Goal: Information Seeking & Learning: Learn about a topic

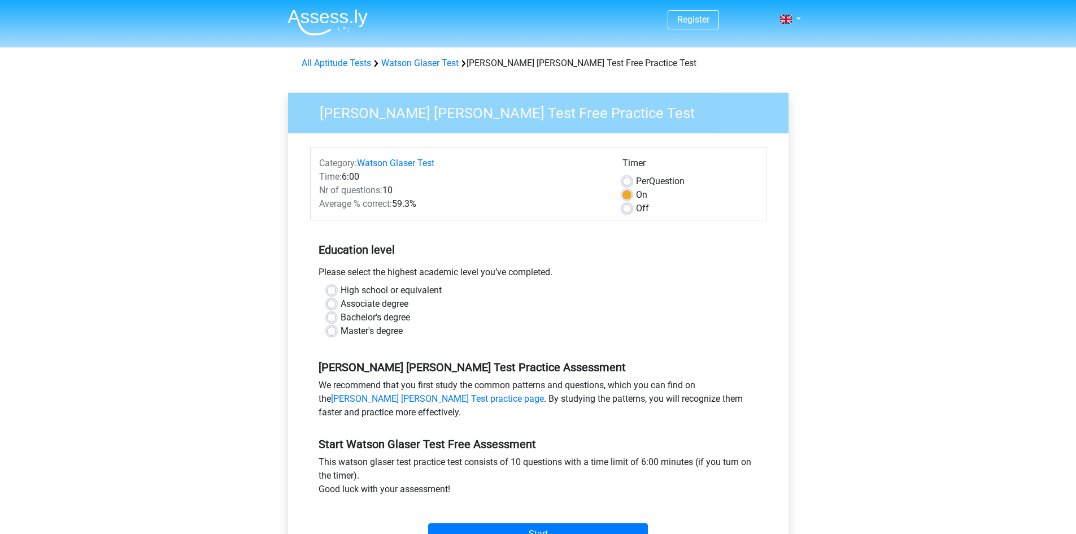
scroll to position [113, 0]
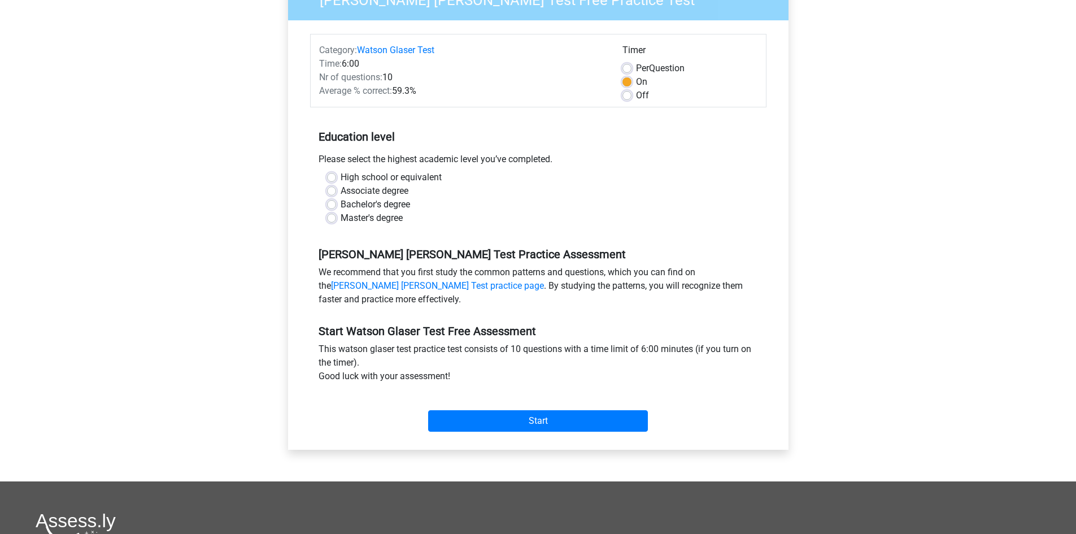
click at [341, 218] on label "Master's degree" at bounding box center [372, 218] width 62 height 14
click at [331, 218] on input "Master's degree" at bounding box center [331, 216] width 9 height 11
radio input "true"
click at [472, 421] on input "Start" at bounding box center [538, 420] width 220 height 21
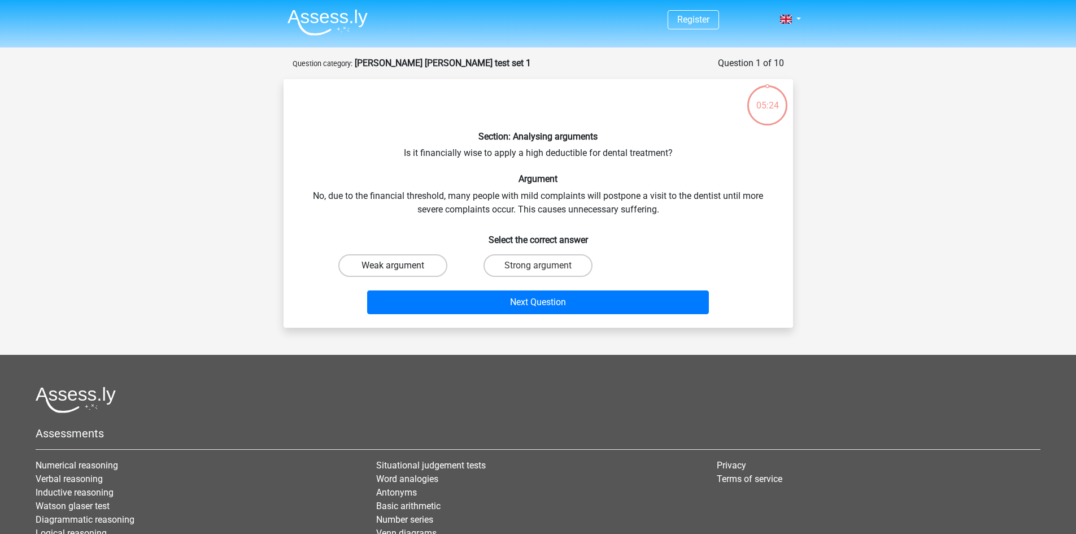
click at [387, 266] on label "Weak argument" at bounding box center [392, 265] width 109 height 23
click at [393, 266] on input "Weak argument" at bounding box center [396, 269] width 7 height 7
radio input "true"
click at [520, 267] on label "Strong argument" at bounding box center [538, 265] width 109 height 23
click at [538, 267] on input "Strong argument" at bounding box center [541, 269] width 7 height 7
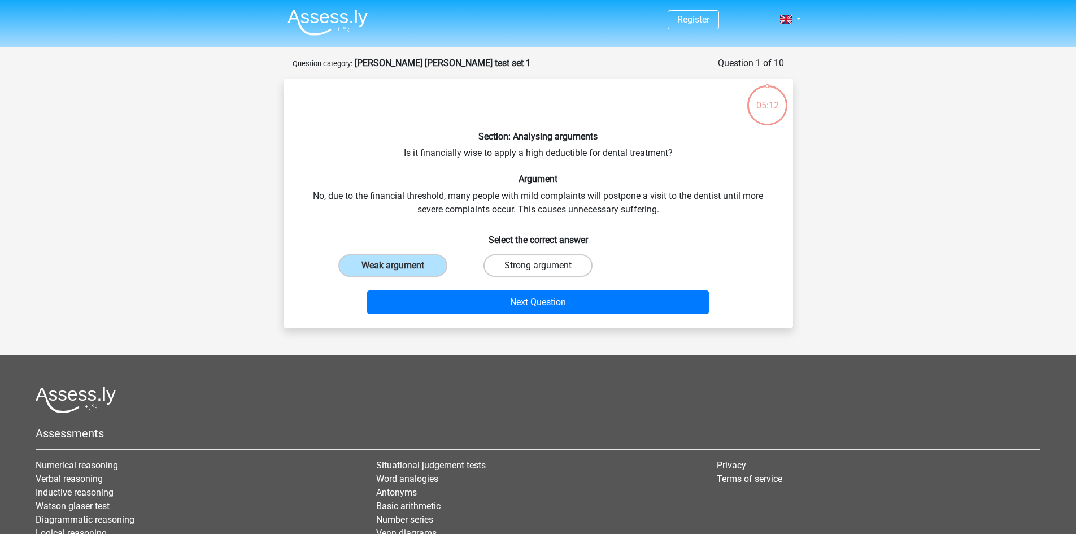
radio input "true"
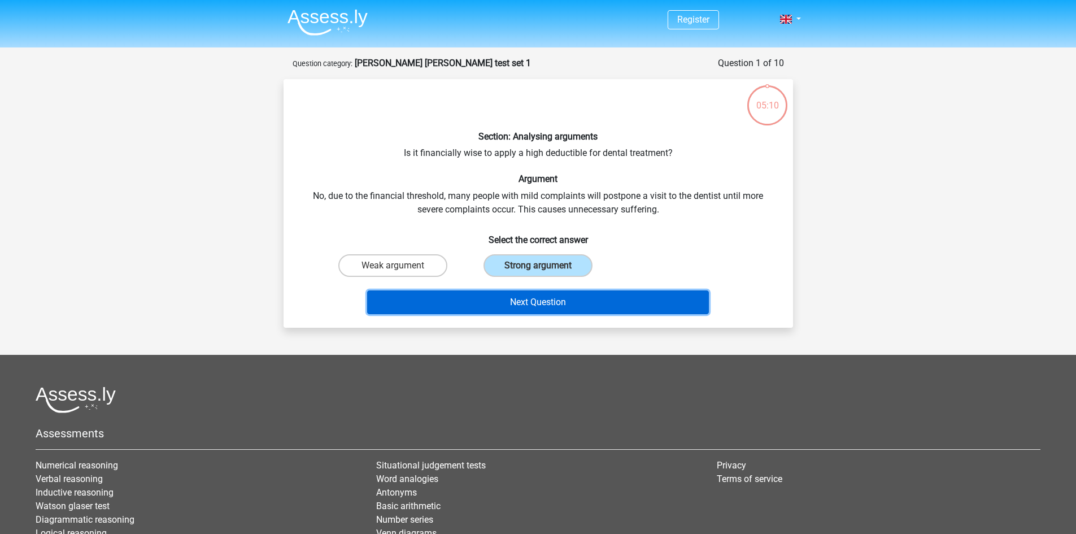
click at [498, 300] on button "Next Question" at bounding box center [538, 302] width 342 height 24
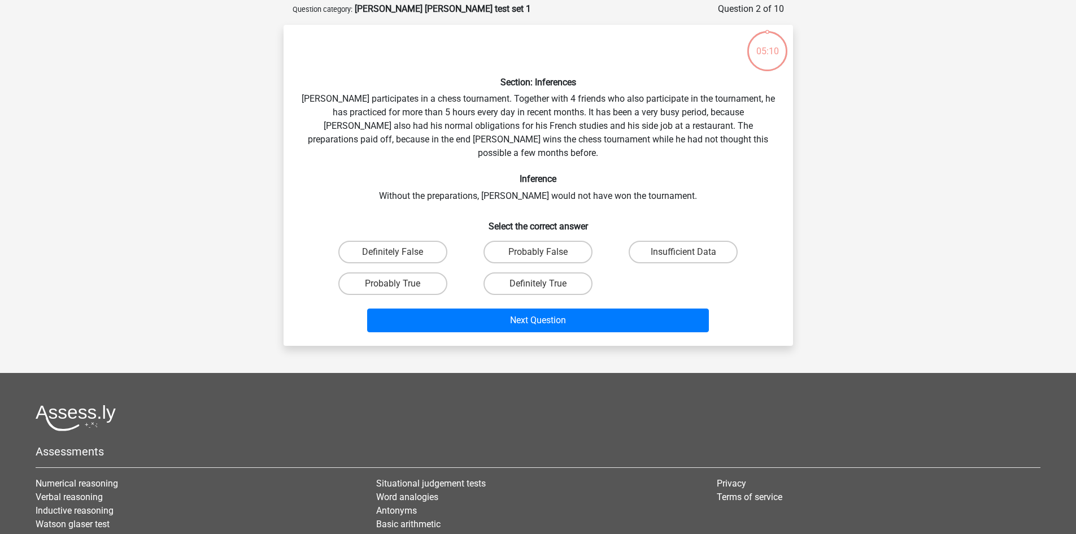
scroll to position [57, 0]
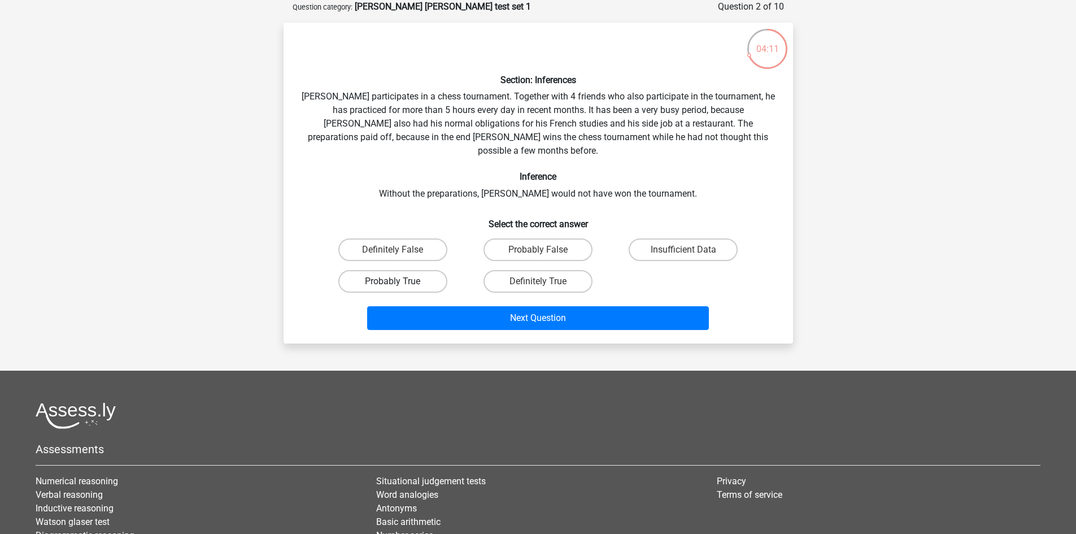
click at [392, 270] on label "Probably True" at bounding box center [392, 281] width 109 height 23
click at [393, 281] on input "Probably True" at bounding box center [396, 284] width 7 height 7
radio input "true"
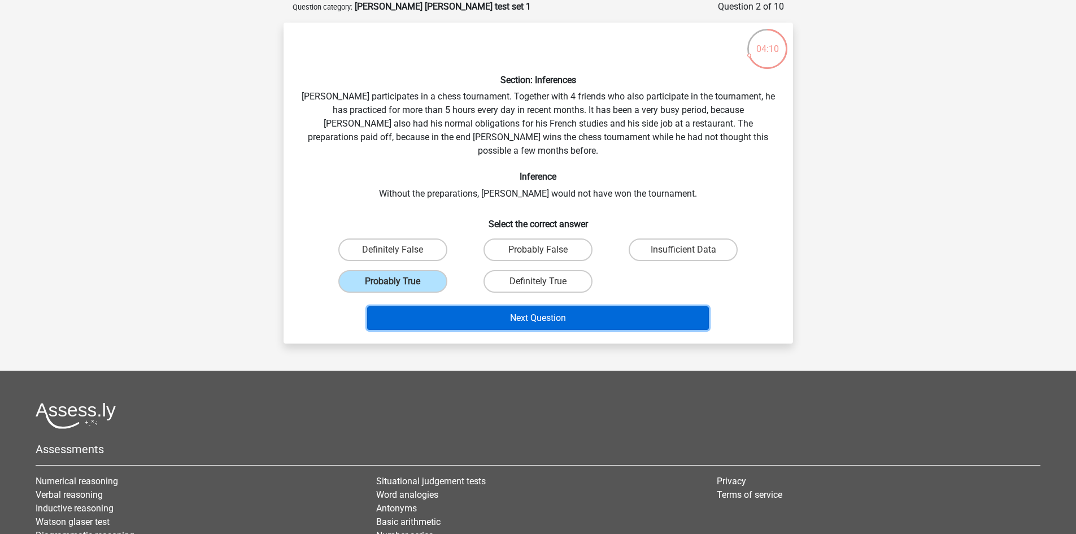
click at [517, 311] on button "Next Question" at bounding box center [538, 318] width 342 height 24
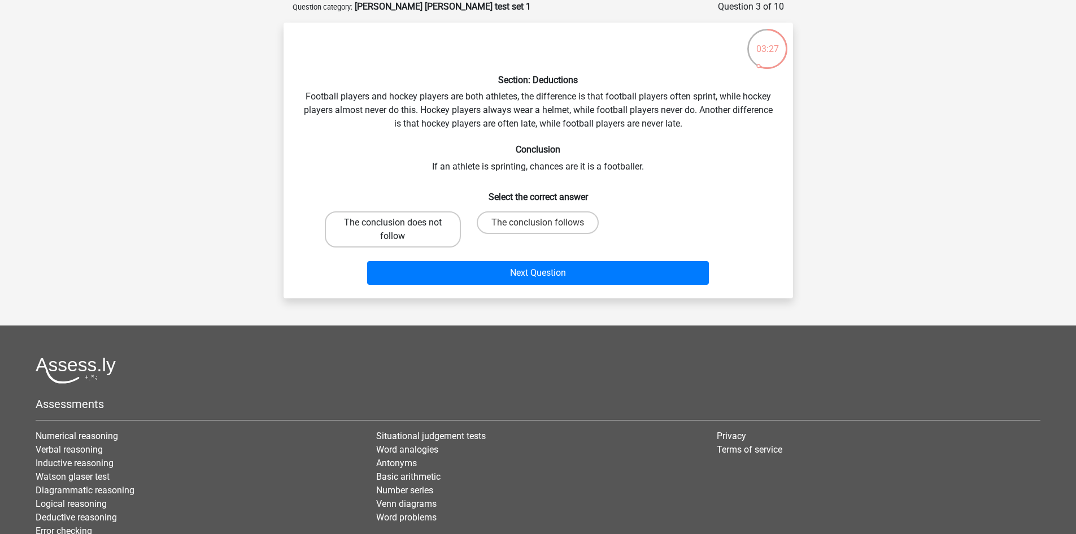
click at [389, 228] on label "The conclusion does not follow" at bounding box center [393, 229] width 136 height 36
click at [393, 228] on input "The conclusion does not follow" at bounding box center [396, 226] width 7 height 7
radio input "true"
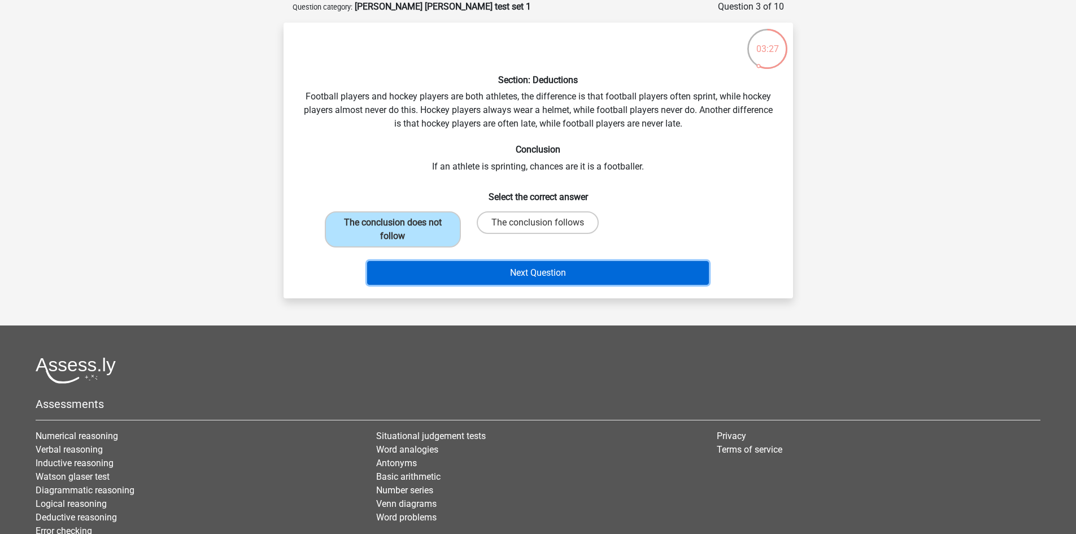
click at [480, 272] on button "Next Question" at bounding box center [538, 273] width 342 height 24
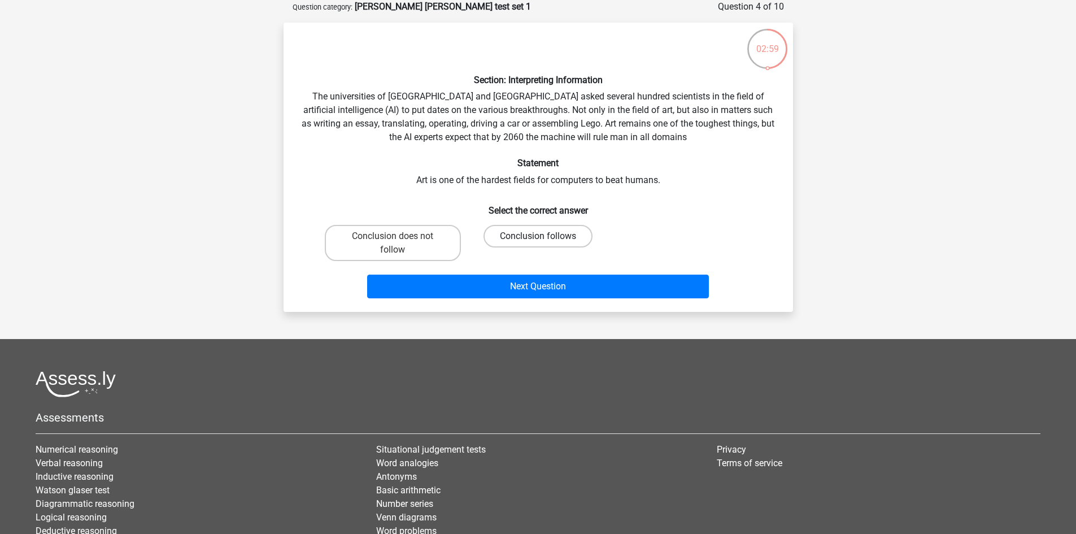
click at [541, 232] on label "Conclusion follows" at bounding box center [538, 236] width 109 height 23
click at [541, 236] on input "Conclusion follows" at bounding box center [541, 239] width 7 height 7
radio input "true"
click at [415, 244] on label "Conclusion does not follow" at bounding box center [393, 243] width 136 height 36
click at [400, 244] on input "Conclusion does not follow" at bounding box center [396, 239] width 7 height 7
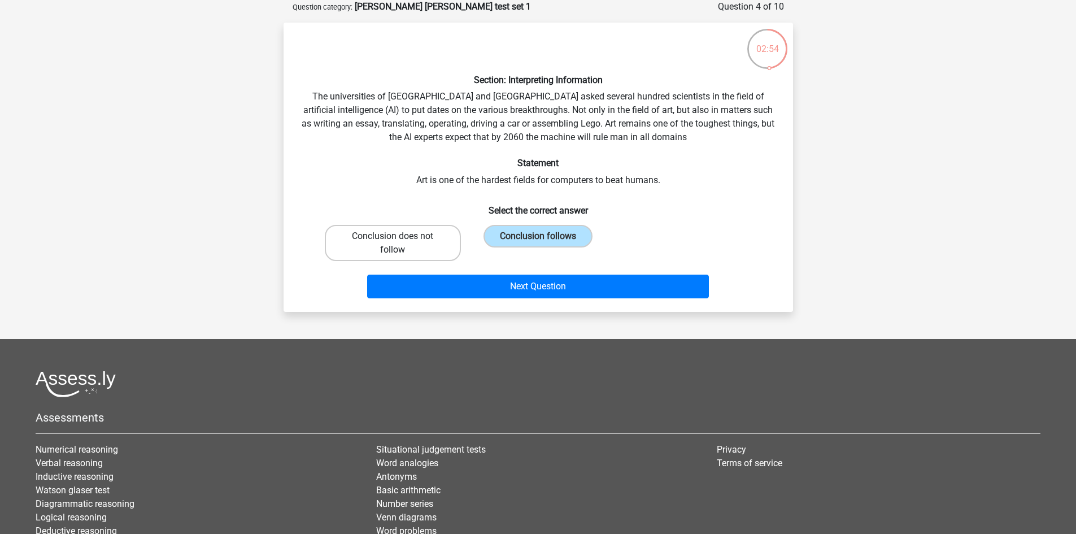
radio input "true"
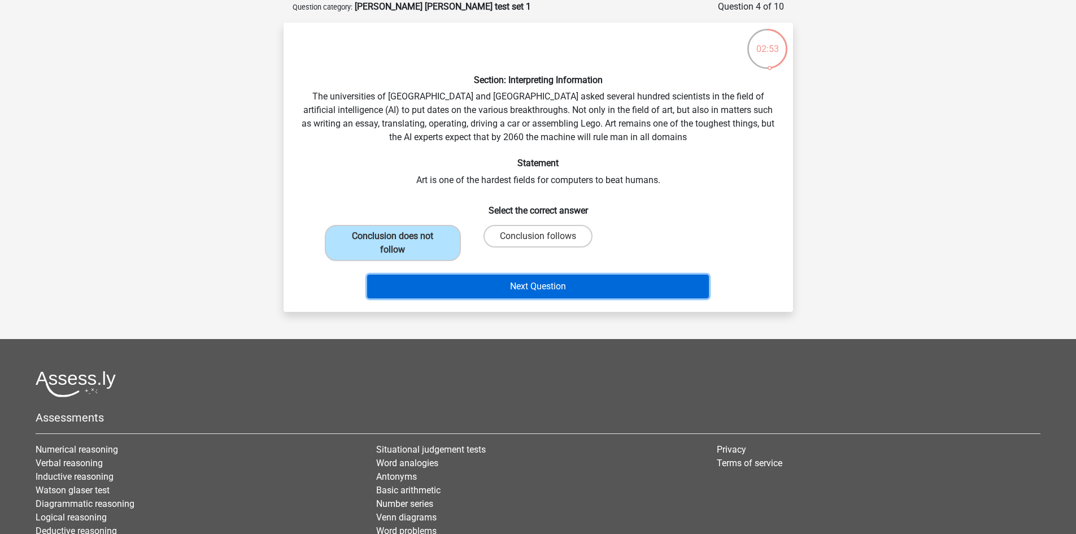
click at [479, 283] on button "Next Question" at bounding box center [538, 287] width 342 height 24
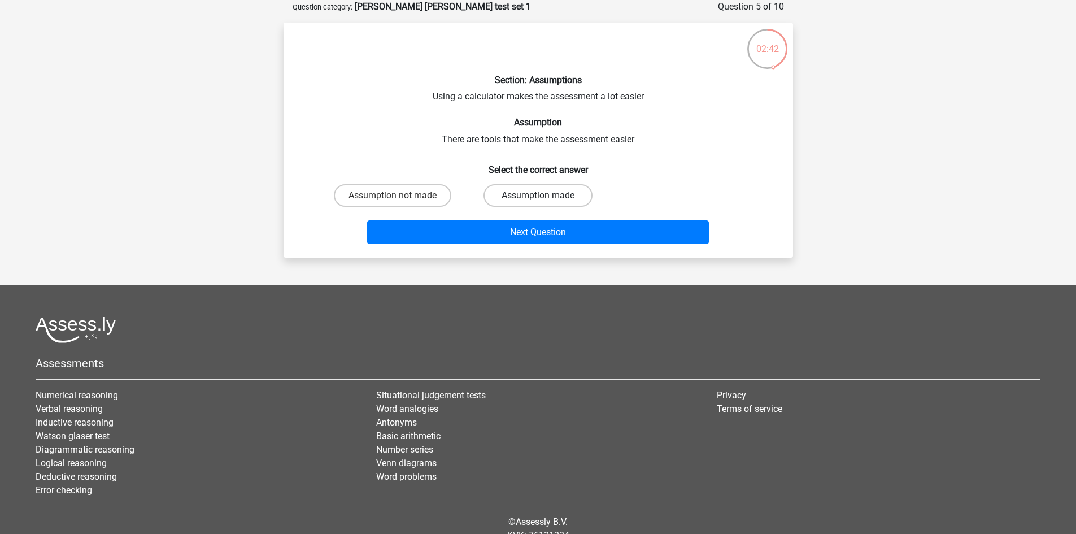
click at [518, 198] on label "Assumption made" at bounding box center [538, 195] width 109 height 23
click at [538, 198] on input "Assumption made" at bounding box center [541, 199] width 7 height 7
radio input "true"
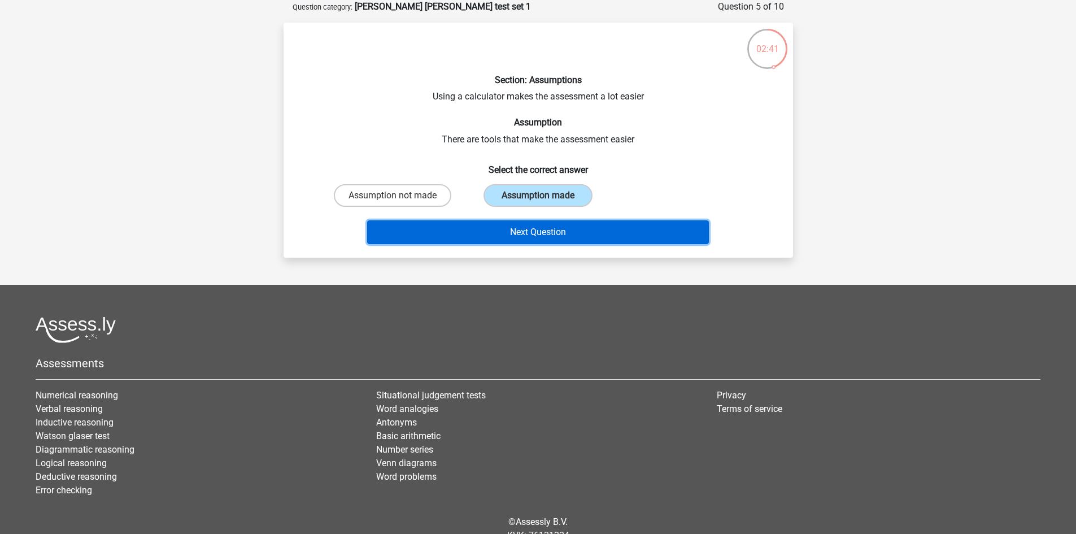
click at [513, 235] on button "Next Question" at bounding box center [538, 232] width 342 height 24
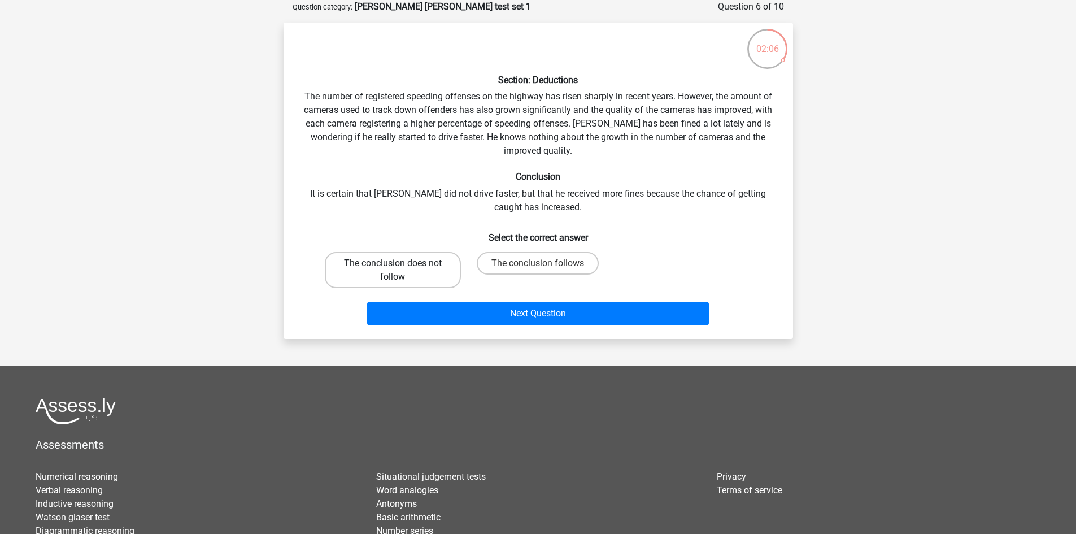
click at [420, 266] on label "The conclusion does not follow" at bounding box center [393, 270] width 136 height 36
click at [400, 266] on input "The conclusion does not follow" at bounding box center [396, 266] width 7 height 7
radio input "true"
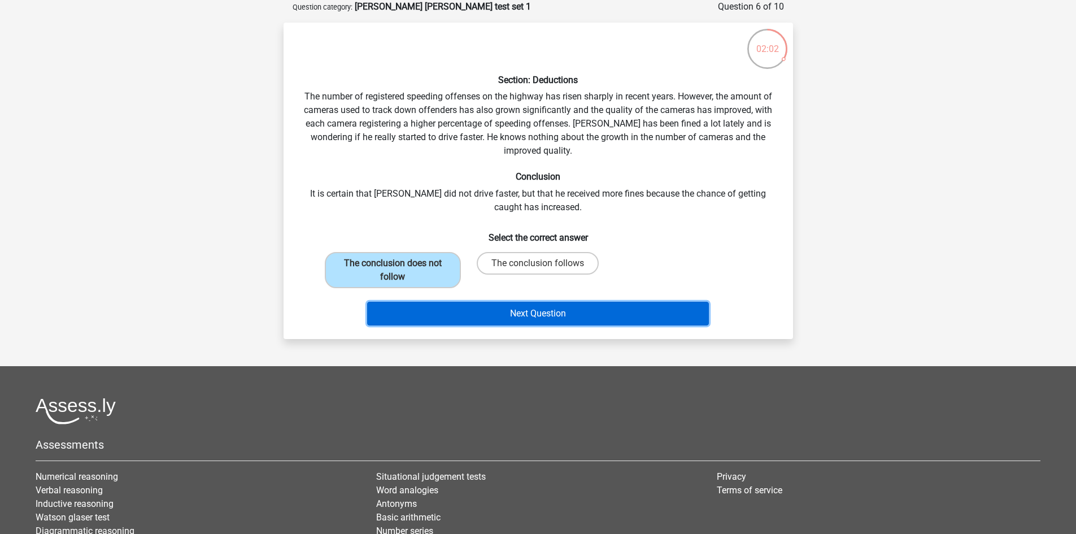
click at [516, 314] on button "Next Question" at bounding box center [538, 314] width 342 height 24
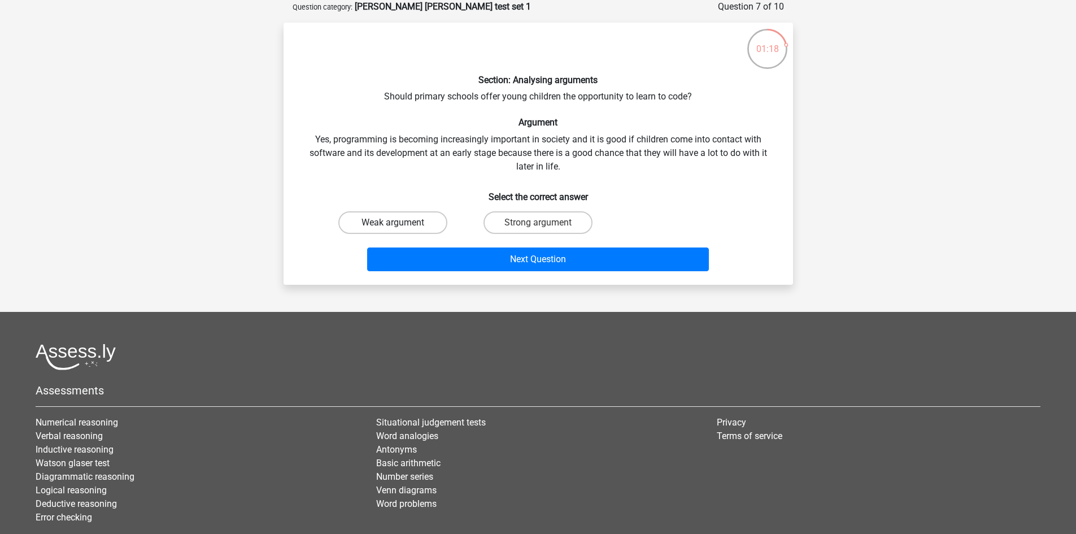
click at [402, 219] on label "Weak argument" at bounding box center [392, 222] width 109 height 23
click at [400, 223] on input "Weak argument" at bounding box center [396, 226] width 7 height 7
radio input "true"
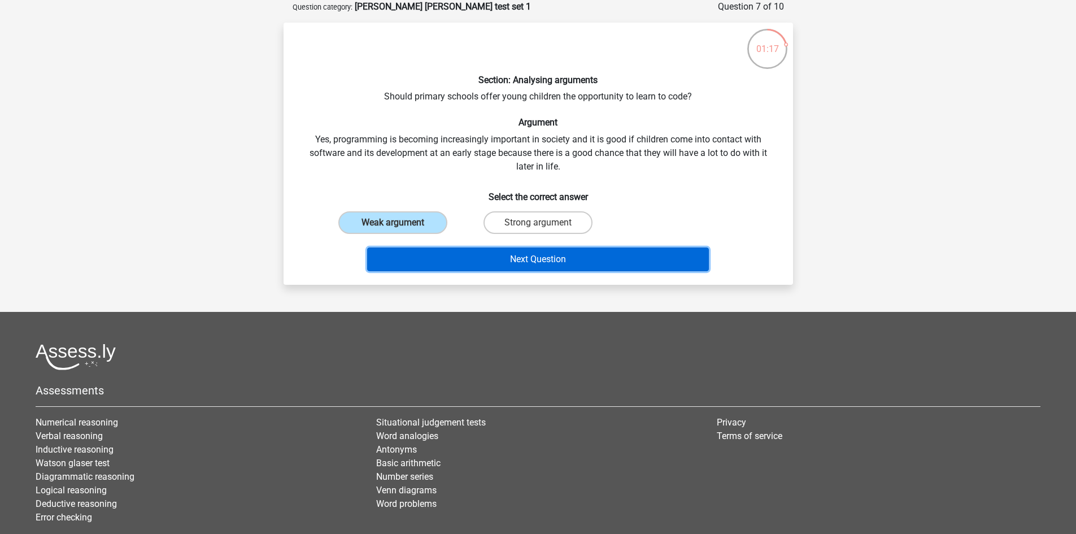
click at [444, 259] on button "Next Question" at bounding box center [538, 260] width 342 height 24
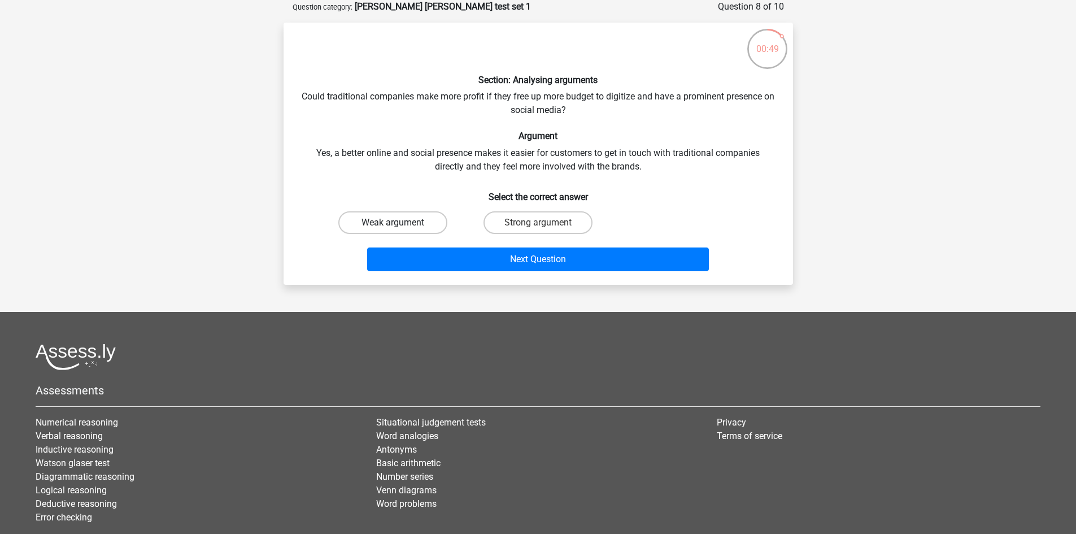
click at [401, 224] on label "Weak argument" at bounding box center [392, 222] width 109 height 23
click at [400, 224] on input "Weak argument" at bounding box center [396, 226] width 7 height 7
radio input "true"
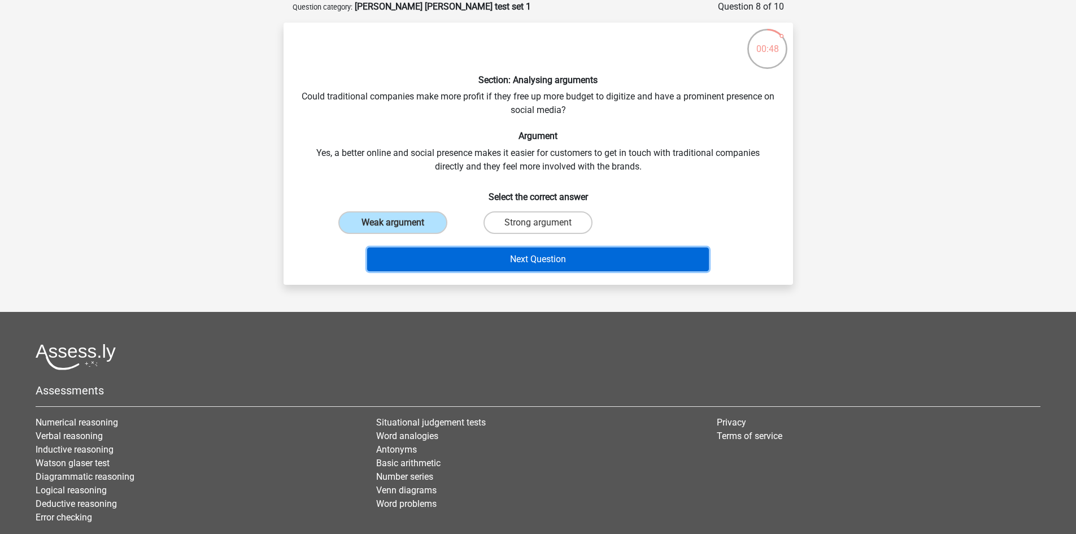
click at [513, 267] on button "Next Question" at bounding box center [538, 260] width 342 height 24
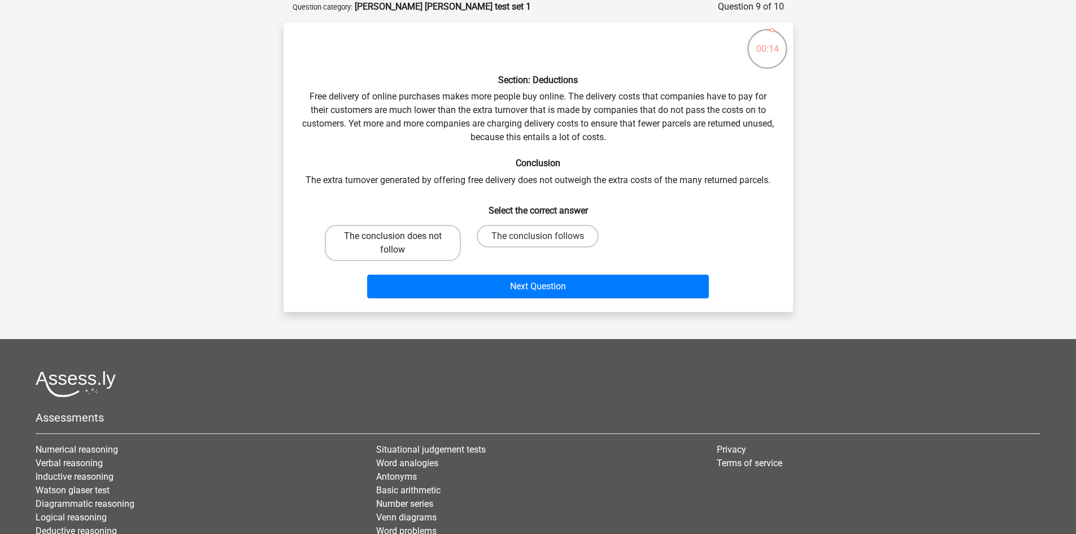
click at [414, 253] on label "The conclusion does not follow" at bounding box center [393, 243] width 136 height 36
click at [400, 244] on input "The conclusion does not follow" at bounding box center [396, 239] width 7 height 7
radio input "true"
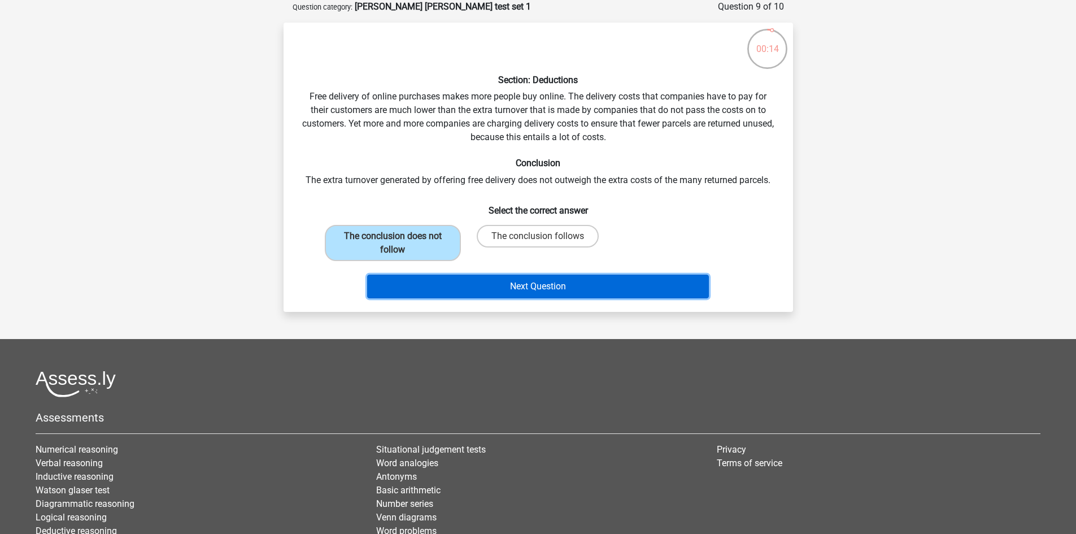
click at [463, 292] on button "Next Question" at bounding box center [538, 287] width 342 height 24
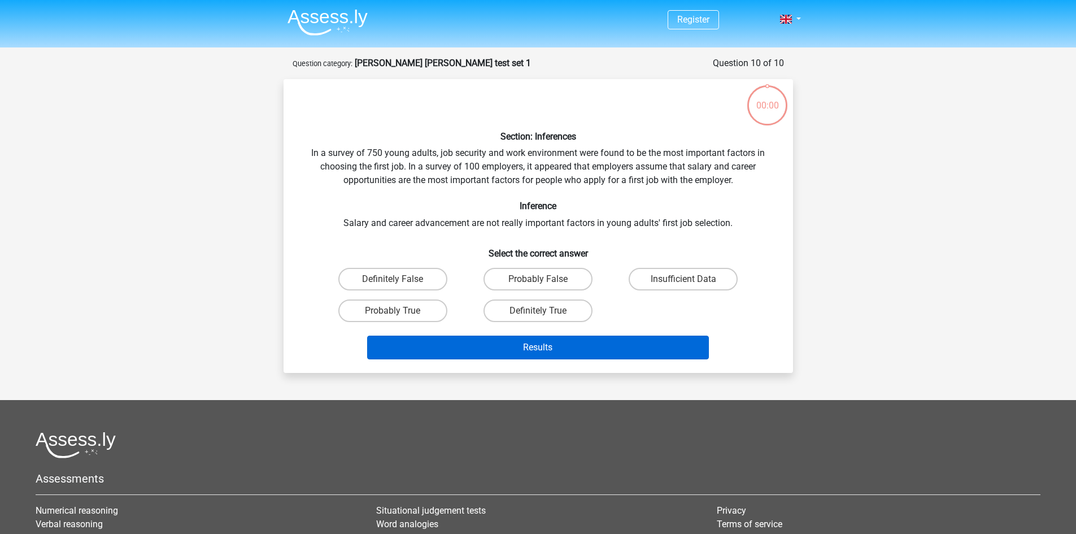
scroll to position [57, 0]
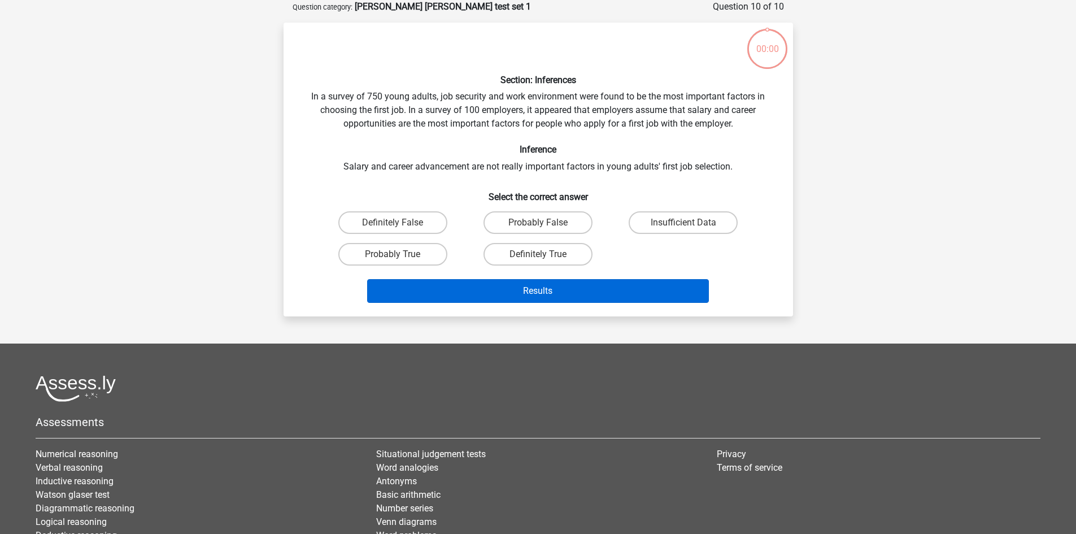
click at [439, 286] on button "Results" at bounding box center [538, 291] width 342 height 24
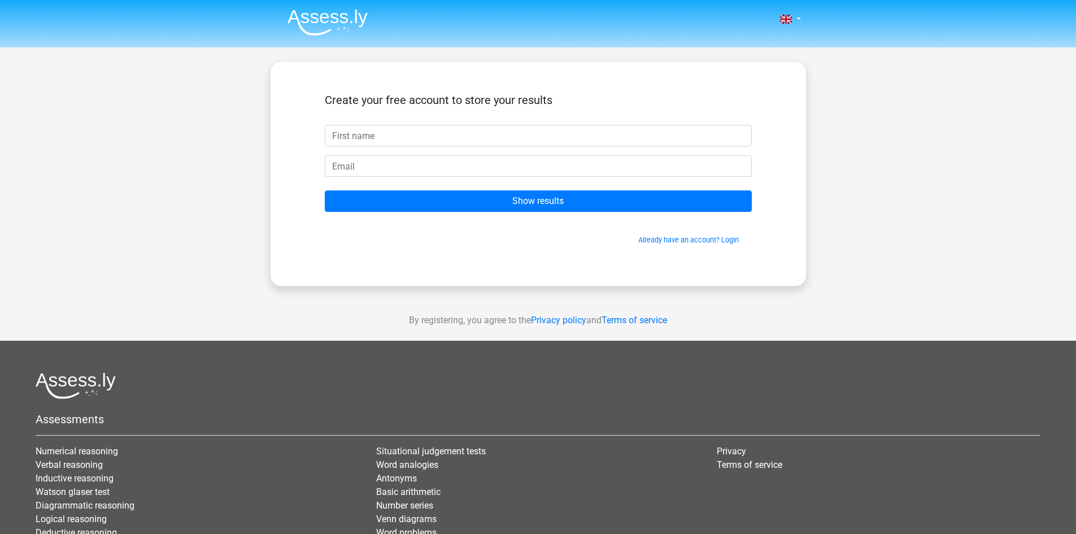
click at [408, 254] on div "Create your free account to store your results Show results Already have an acc…" at bounding box center [538, 174] width 481 height 170
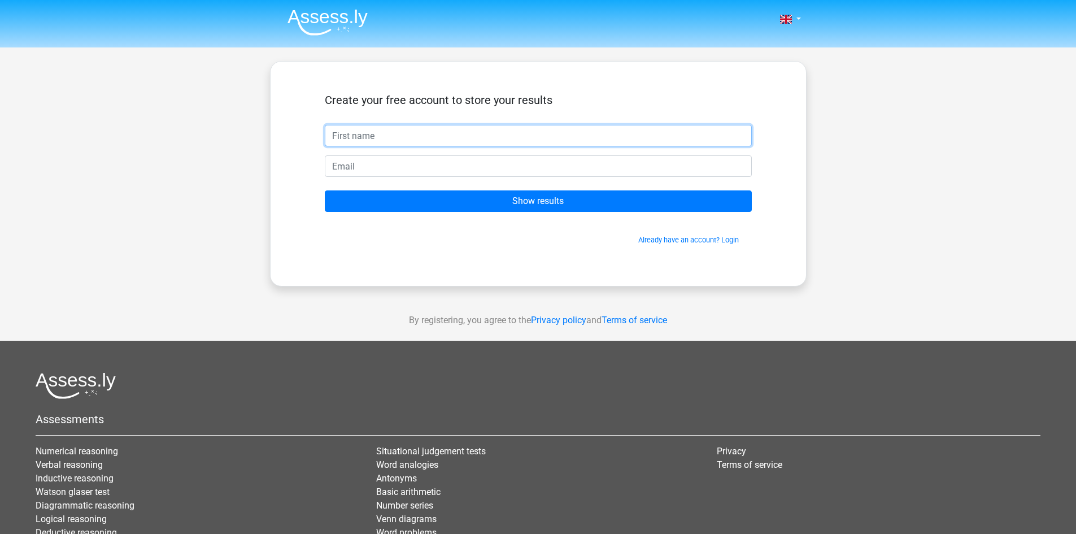
click at [405, 134] on input "text" at bounding box center [538, 135] width 427 height 21
type input "[PERSON_NAME]"
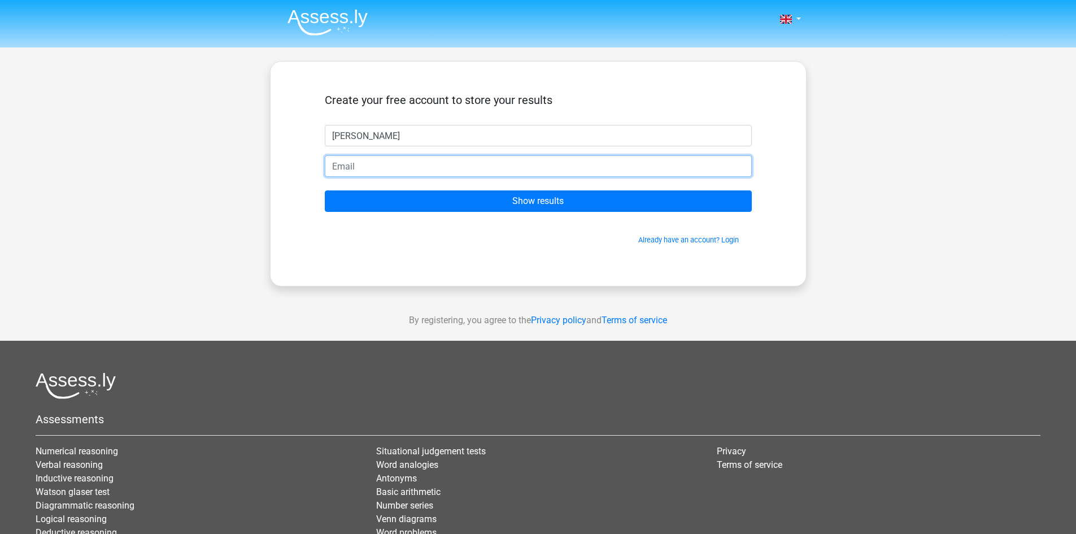
click at [389, 167] on input "email" at bounding box center [538, 165] width 427 height 21
type input "[EMAIL_ADDRESS][DOMAIN_NAME]"
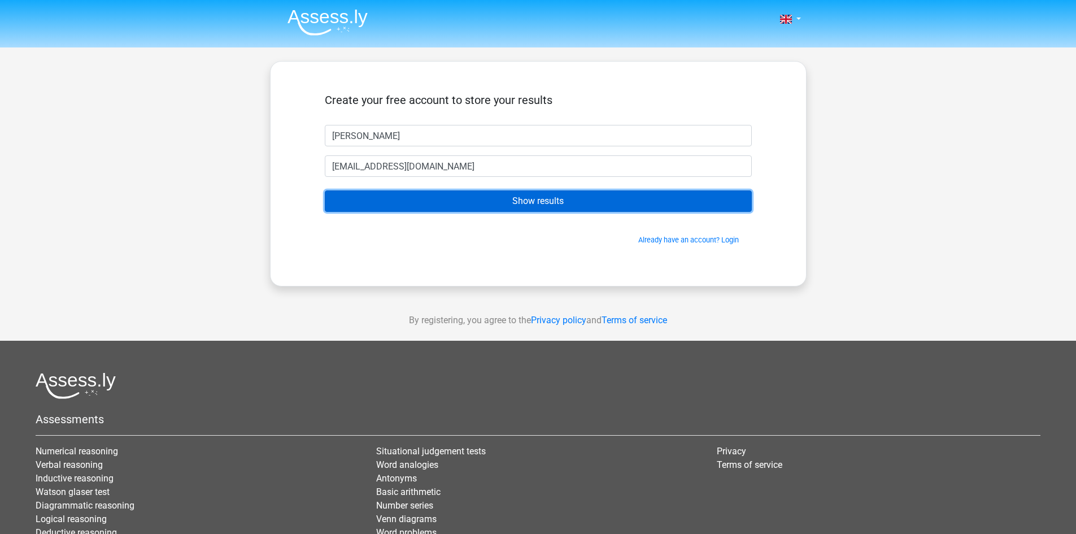
click at [466, 204] on input "Show results" at bounding box center [538, 200] width 427 height 21
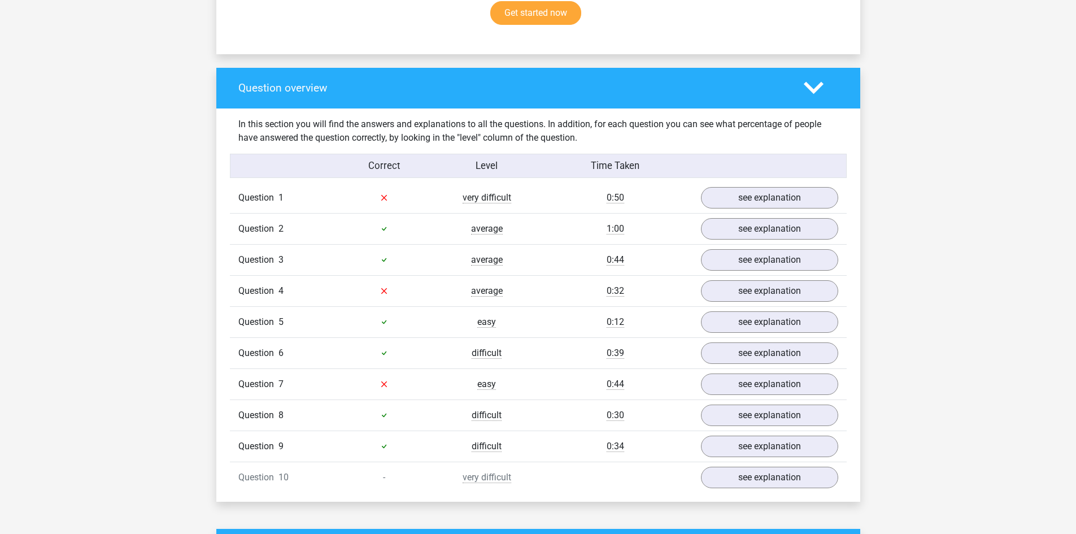
scroll to position [791, 0]
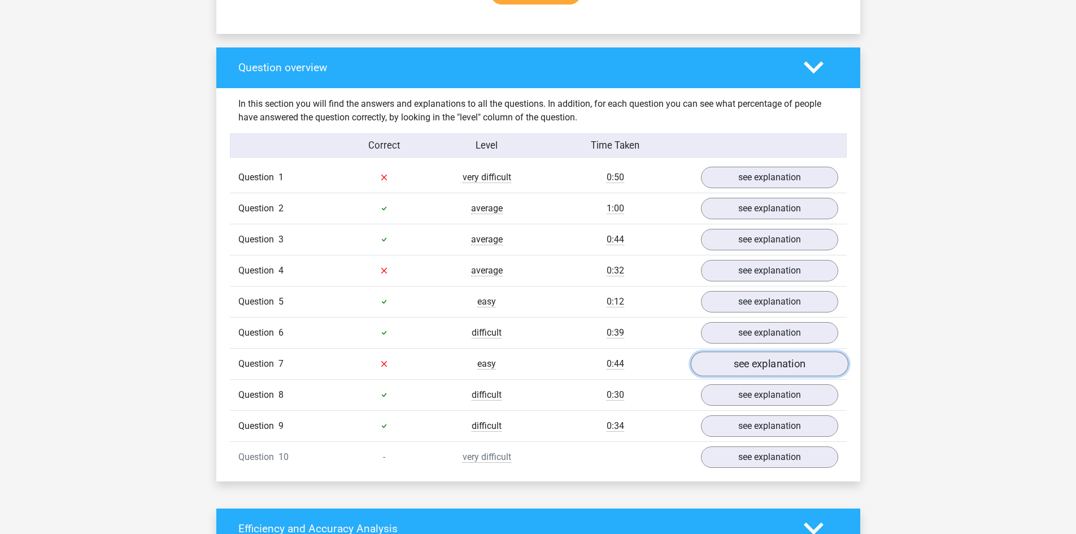
click at [783, 368] on link "see explanation" at bounding box center [770, 363] width 158 height 25
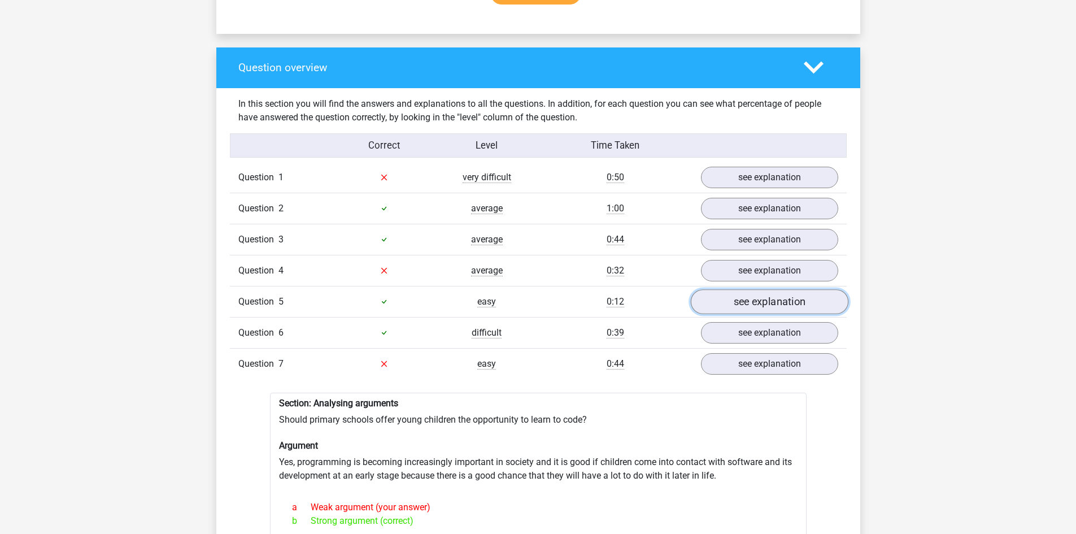
click at [757, 300] on link "see explanation" at bounding box center [770, 301] width 158 height 25
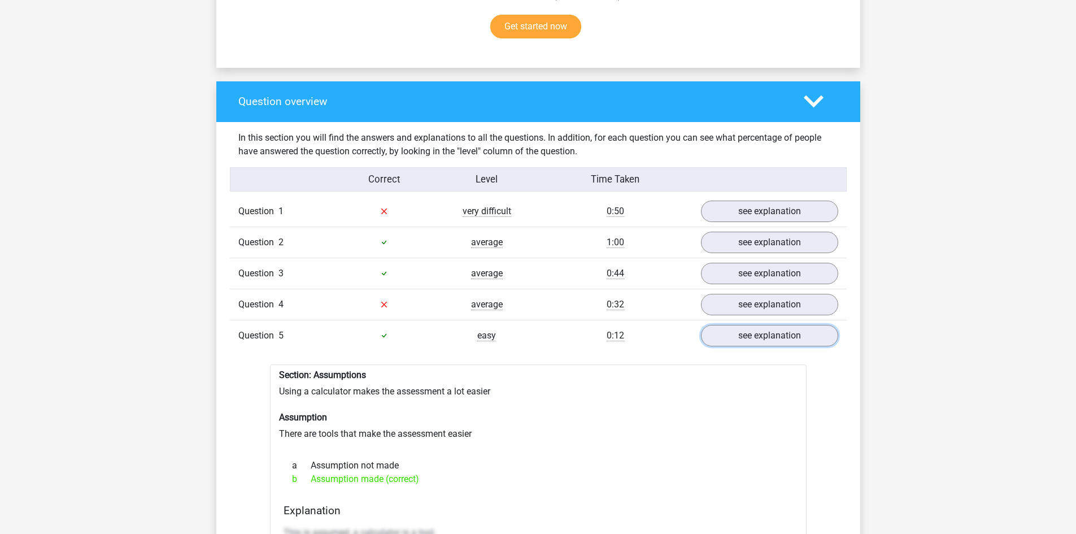
scroll to position [735, 0]
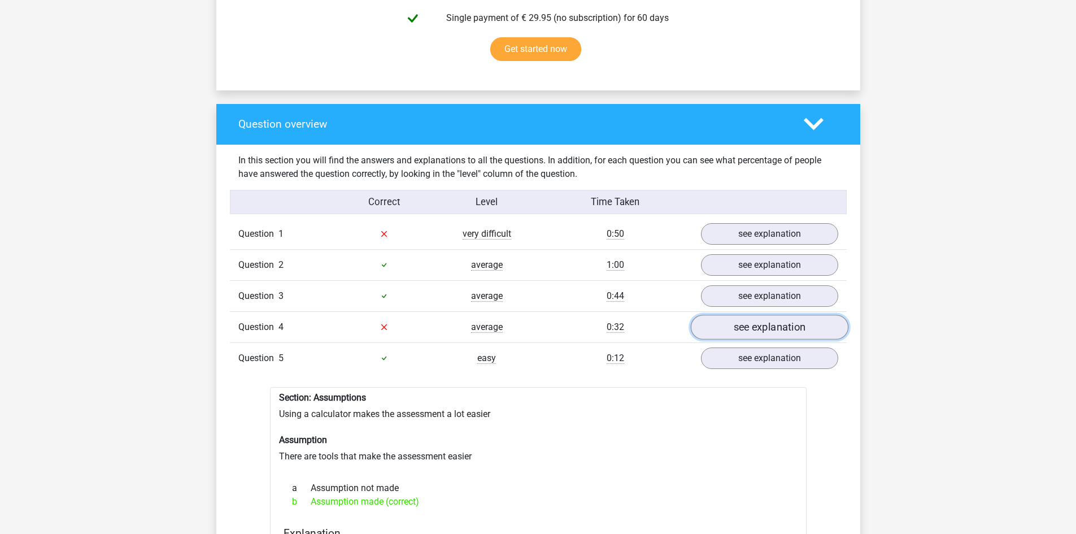
click at [743, 329] on link "see explanation" at bounding box center [770, 327] width 158 height 25
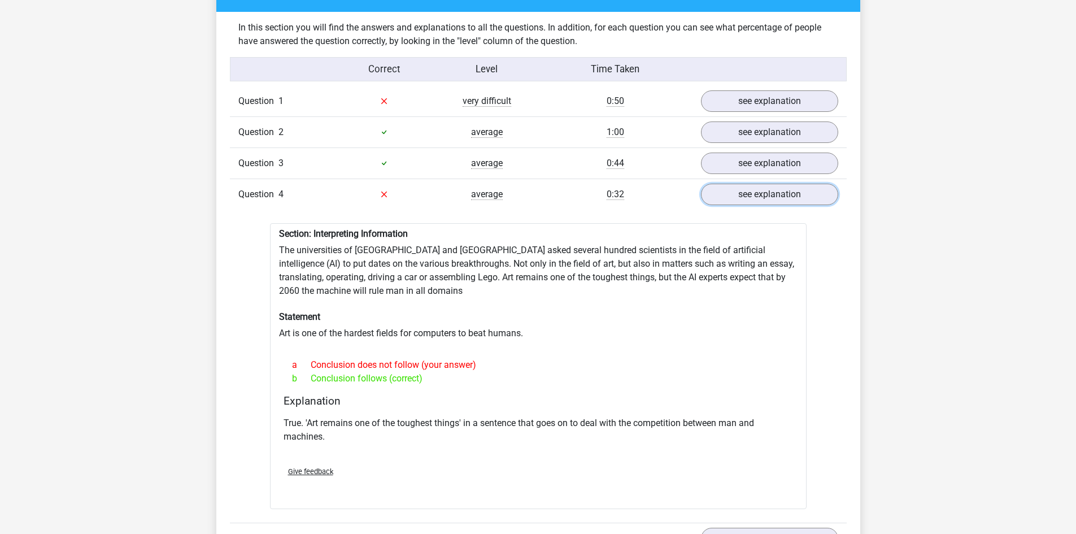
scroll to position [848, 0]
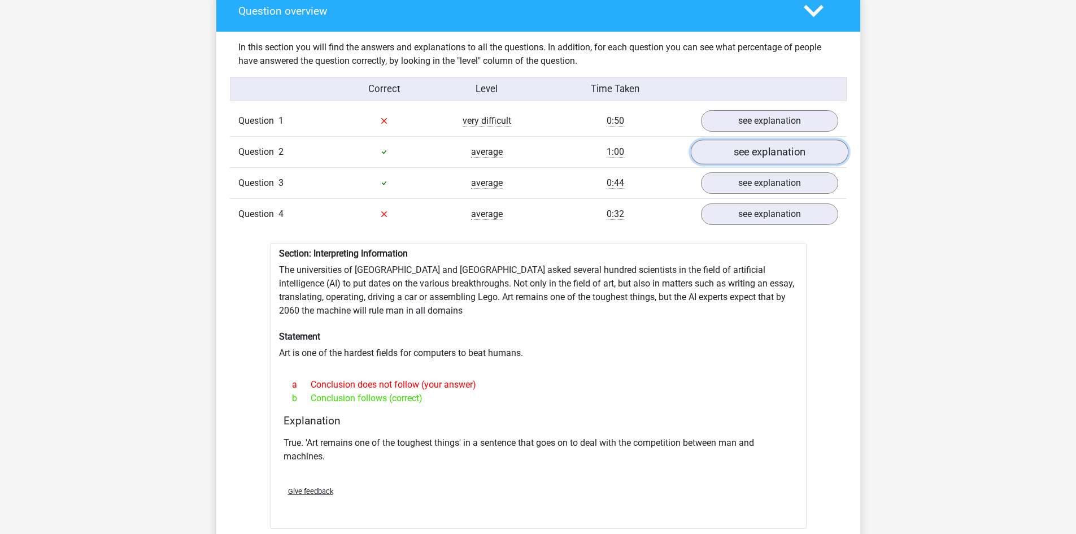
click at [748, 155] on link "see explanation" at bounding box center [770, 152] width 158 height 25
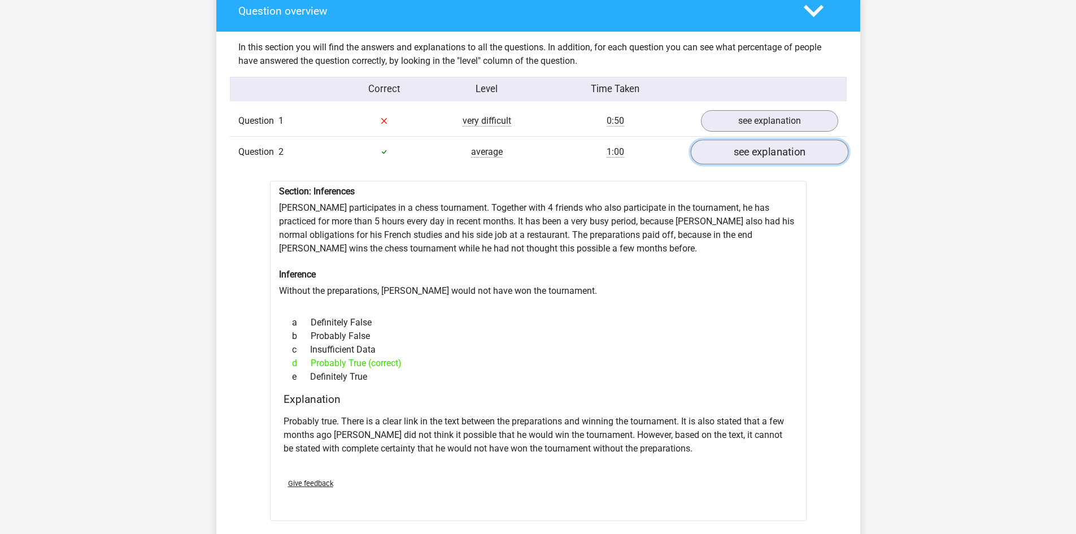
click at [771, 152] on link "see explanation" at bounding box center [770, 152] width 158 height 25
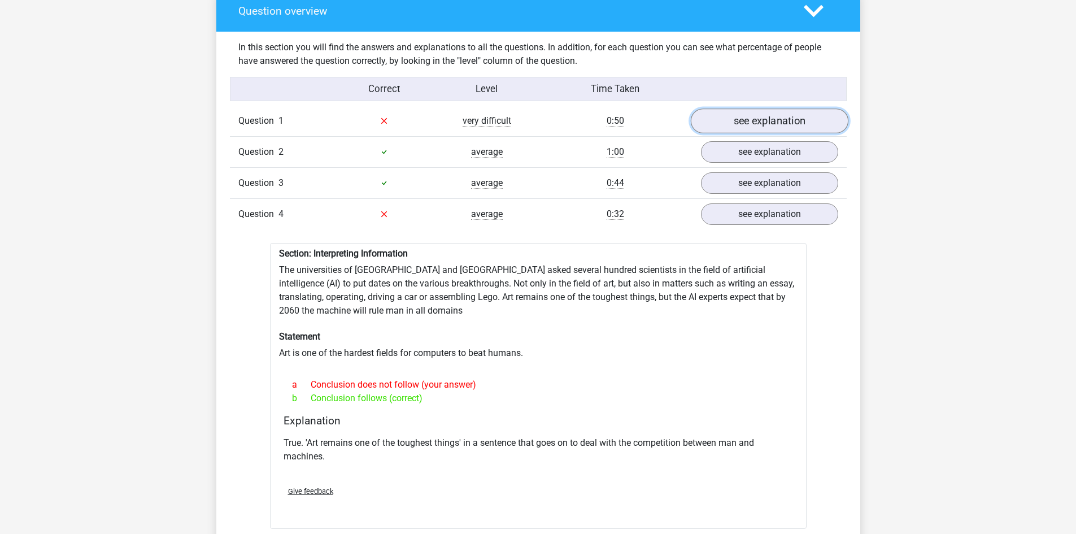
click at [769, 126] on link "see explanation" at bounding box center [770, 120] width 158 height 25
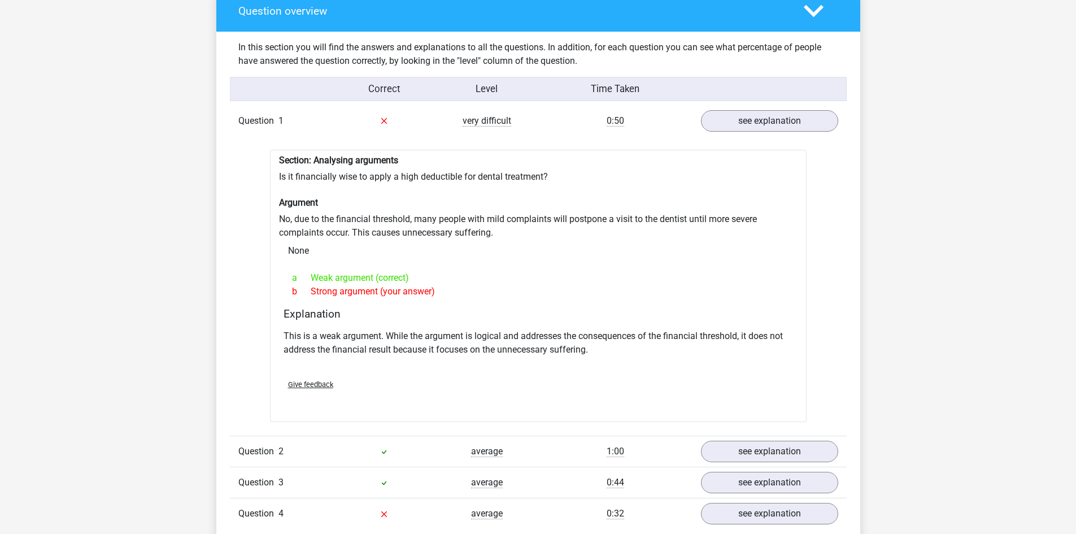
click at [553, 135] on div "Question 1 very difficult 0:50 see explanation" at bounding box center [538, 121] width 617 height 31
click at [711, 127] on link "see explanation" at bounding box center [770, 120] width 158 height 25
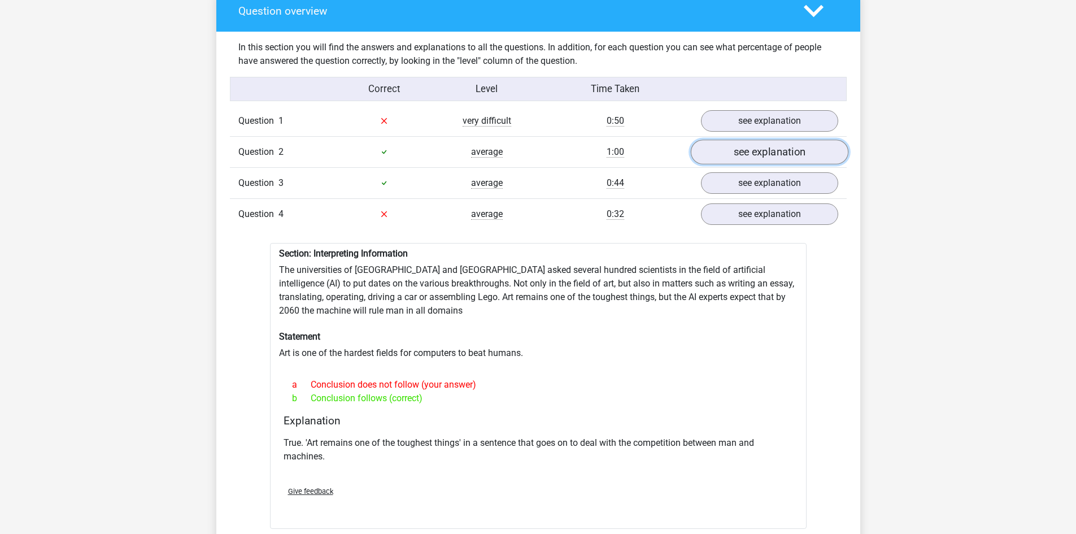
click at [722, 154] on link "see explanation" at bounding box center [770, 152] width 158 height 25
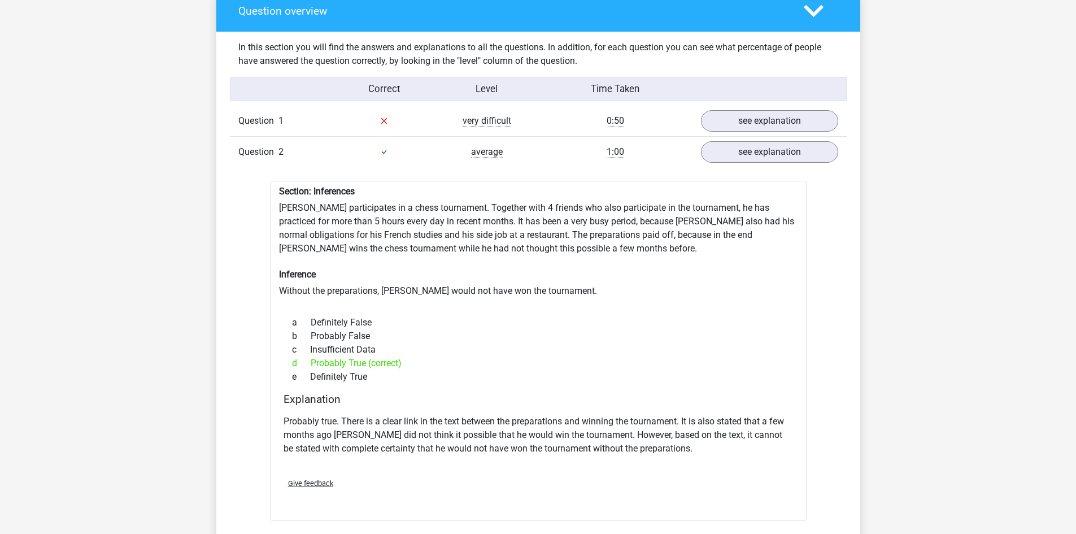
click at [658, 153] on div "1:00" at bounding box center [616, 152] width 154 height 14
click at [727, 155] on link "see explanation" at bounding box center [770, 152] width 158 height 25
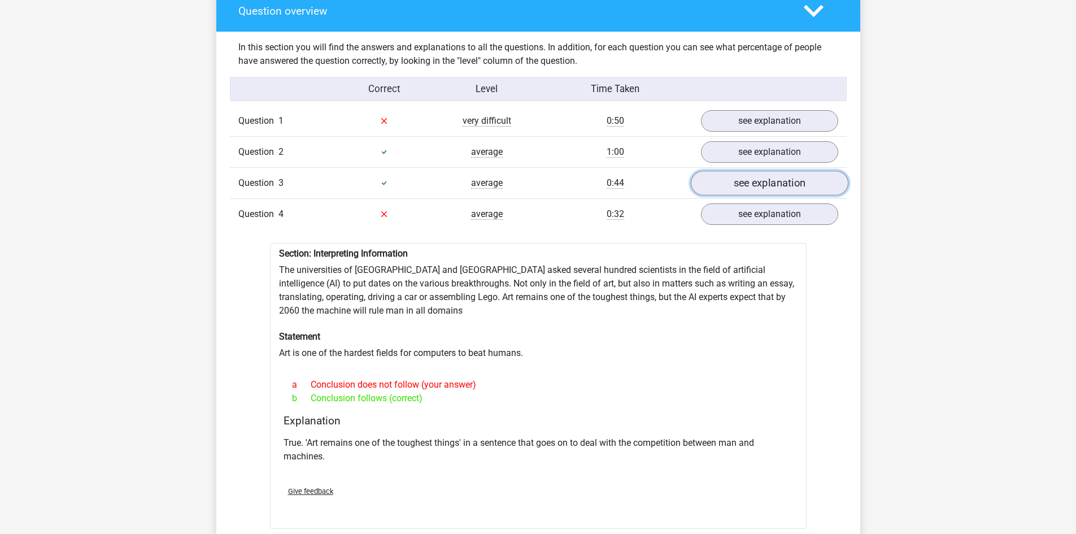
click at [729, 178] on link "see explanation" at bounding box center [770, 183] width 158 height 25
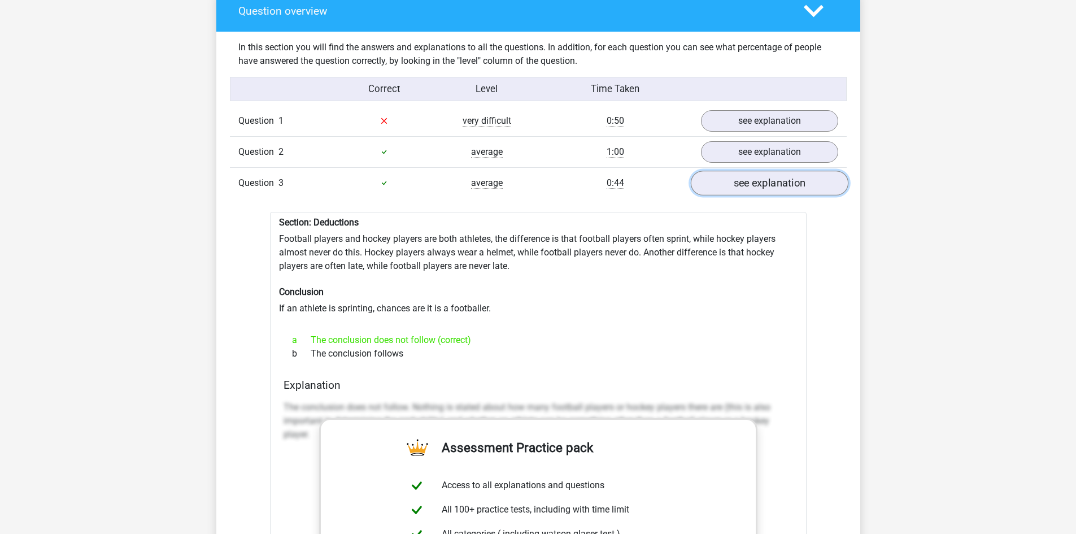
click at [741, 189] on link "see explanation" at bounding box center [770, 183] width 158 height 25
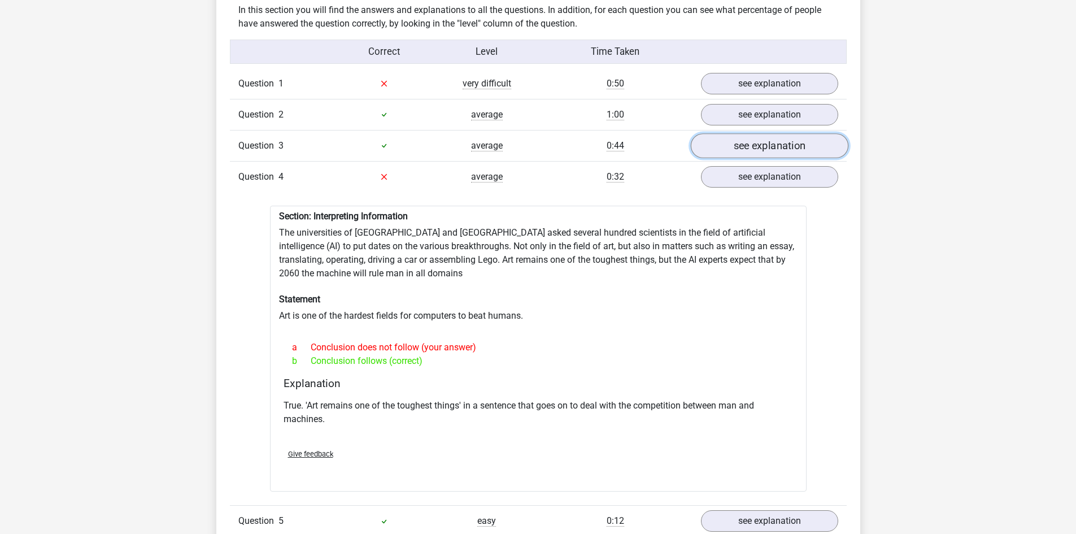
scroll to position [904, 0]
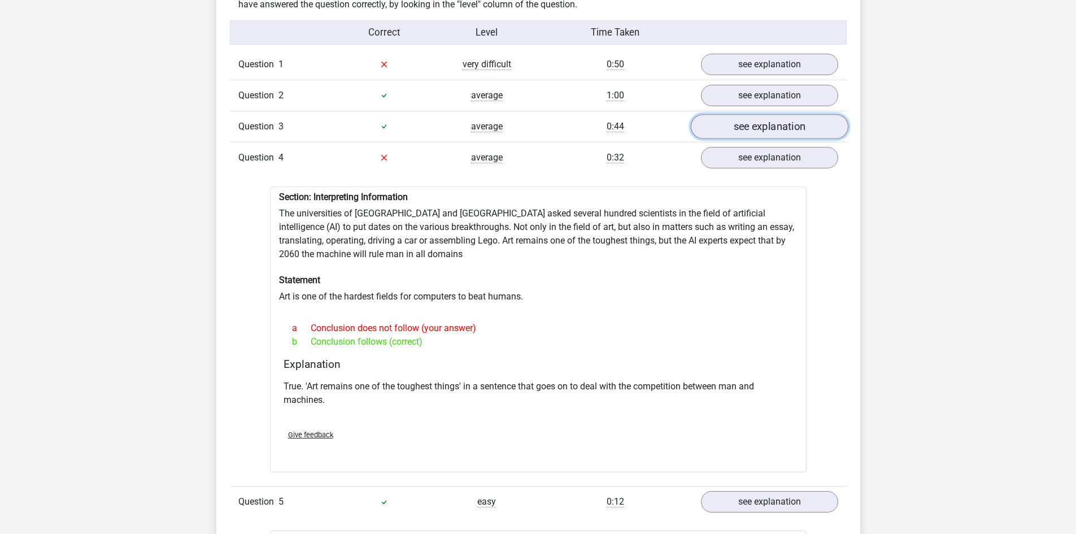
click at [736, 123] on link "see explanation" at bounding box center [770, 126] width 158 height 25
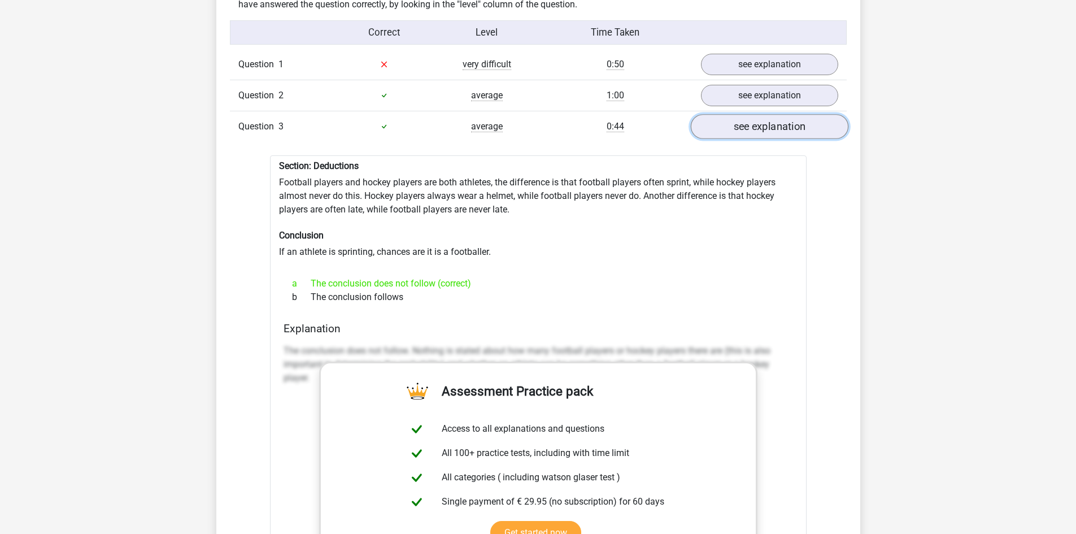
click at [736, 123] on link "see explanation" at bounding box center [770, 126] width 158 height 25
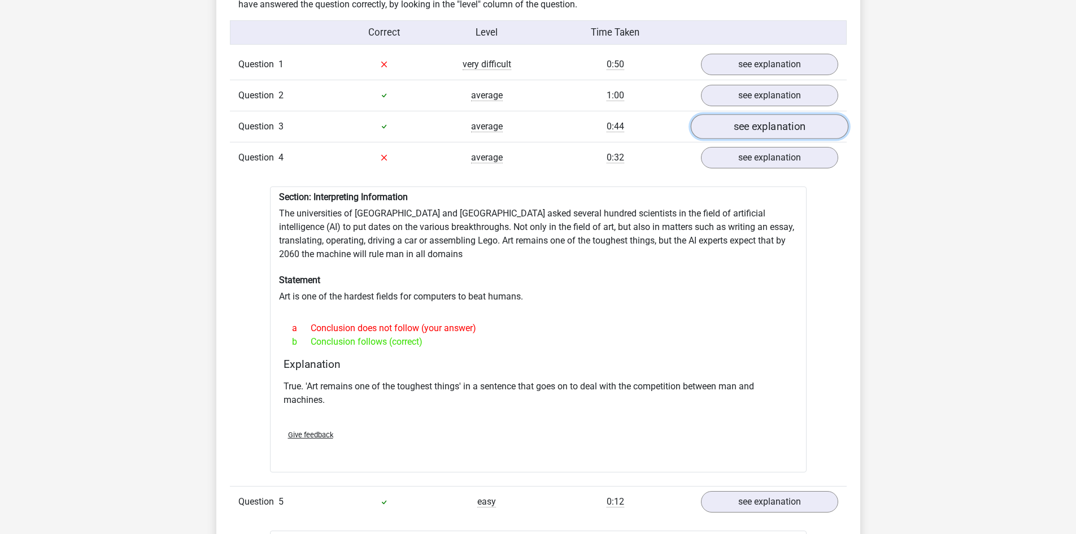
click at [736, 123] on link "see explanation" at bounding box center [770, 126] width 158 height 25
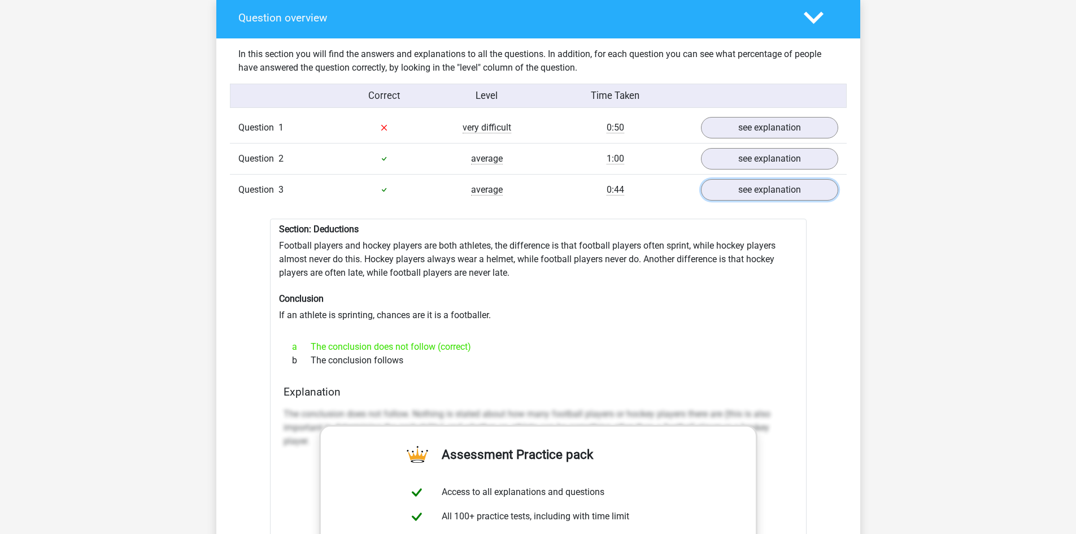
scroll to position [735, 0]
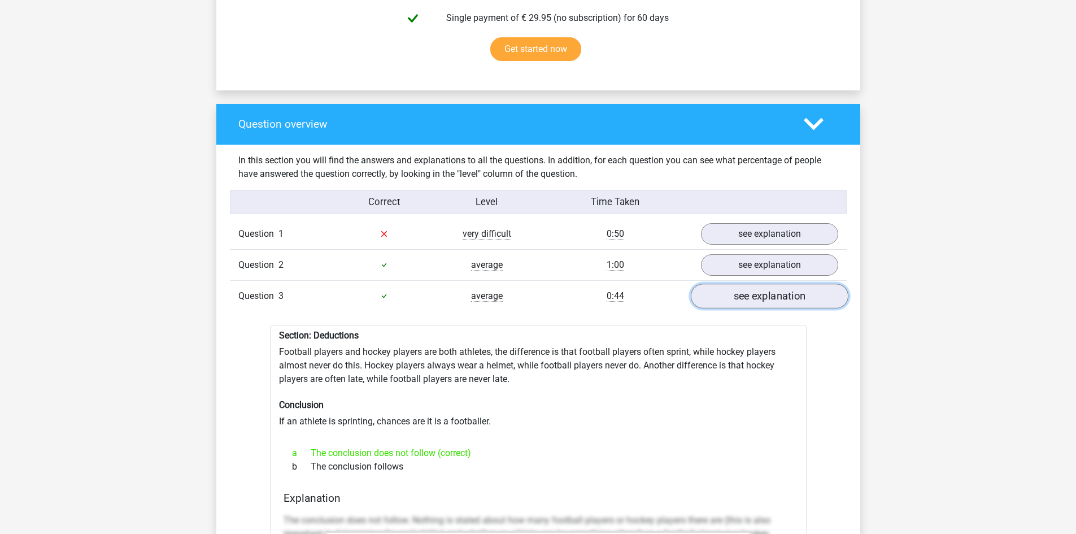
click at [745, 298] on link "see explanation" at bounding box center [770, 296] width 158 height 25
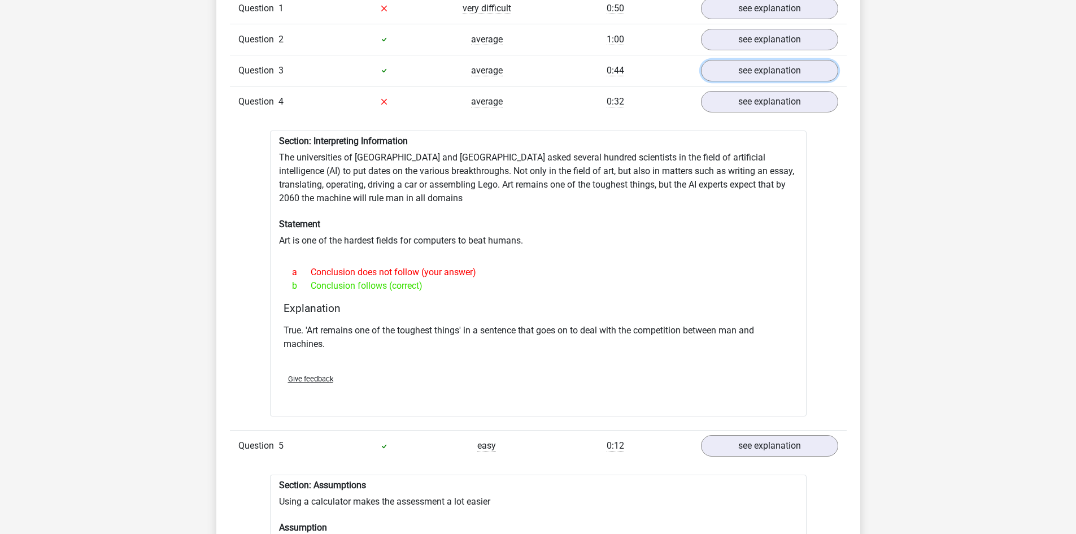
scroll to position [961, 0]
click at [732, 102] on link "see explanation" at bounding box center [770, 101] width 158 height 25
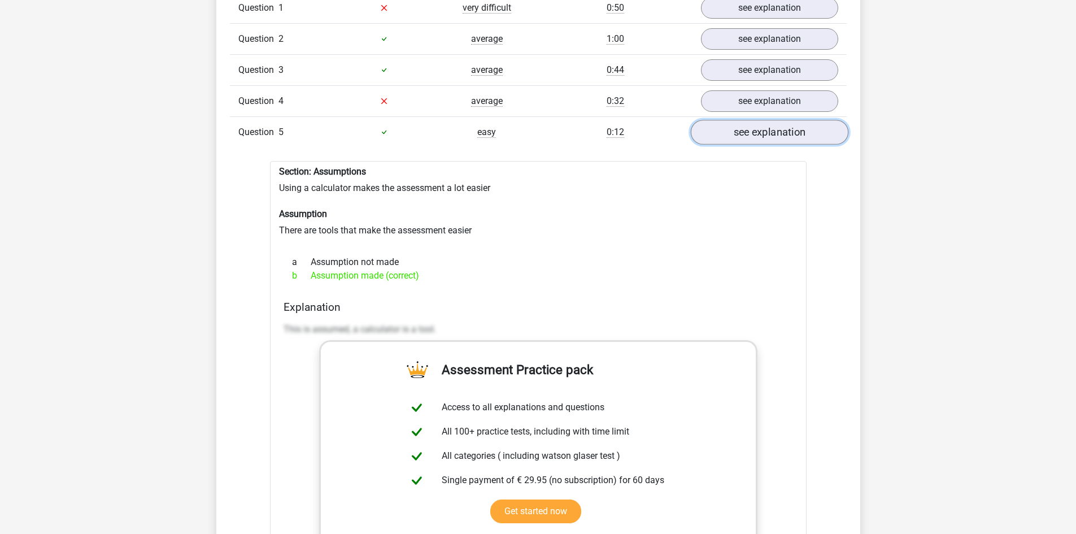
click at [771, 138] on link "see explanation" at bounding box center [770, 132] width 158 height 25
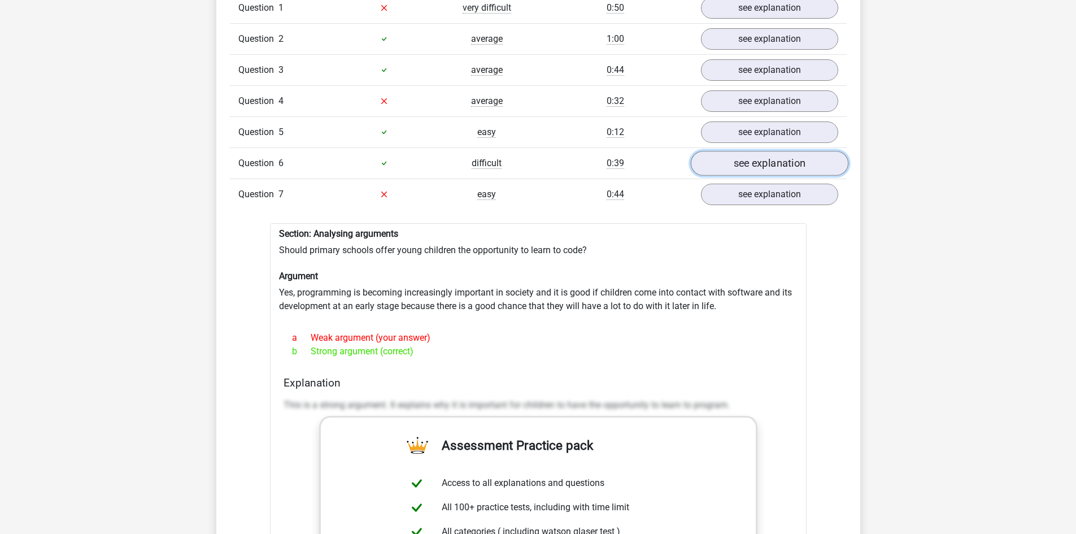
click at [758, 160] on link "see explanation" at bounding box center [770, 163] width 158 height 25
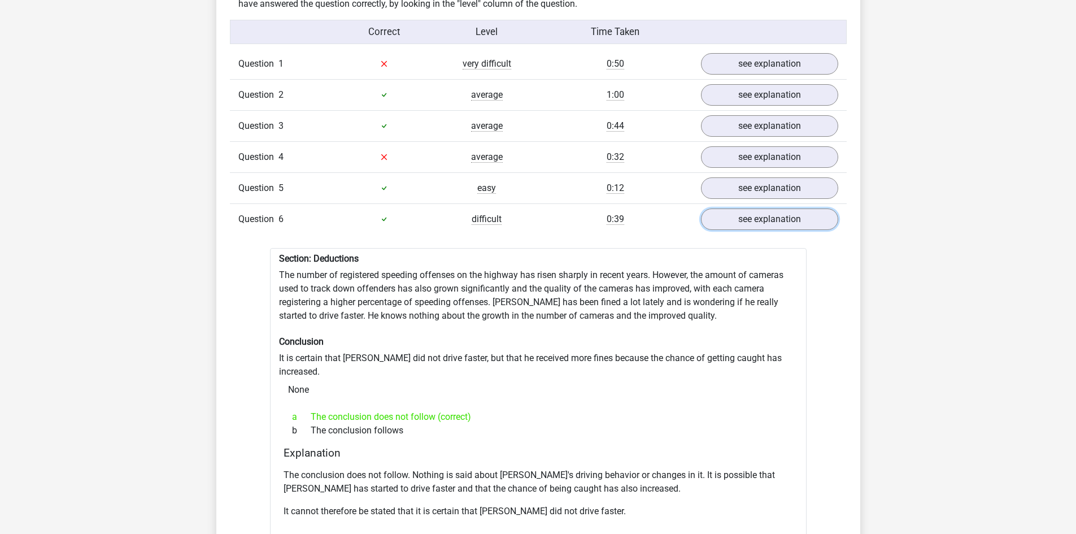
scroll to position [904, 0]
click at [553, 158] on div "0:32" at bounding box center [616, 158] width 154 height 14
click at [742, 163] on link "see explanation" at bounding box center [770, 157] width 158 height 25
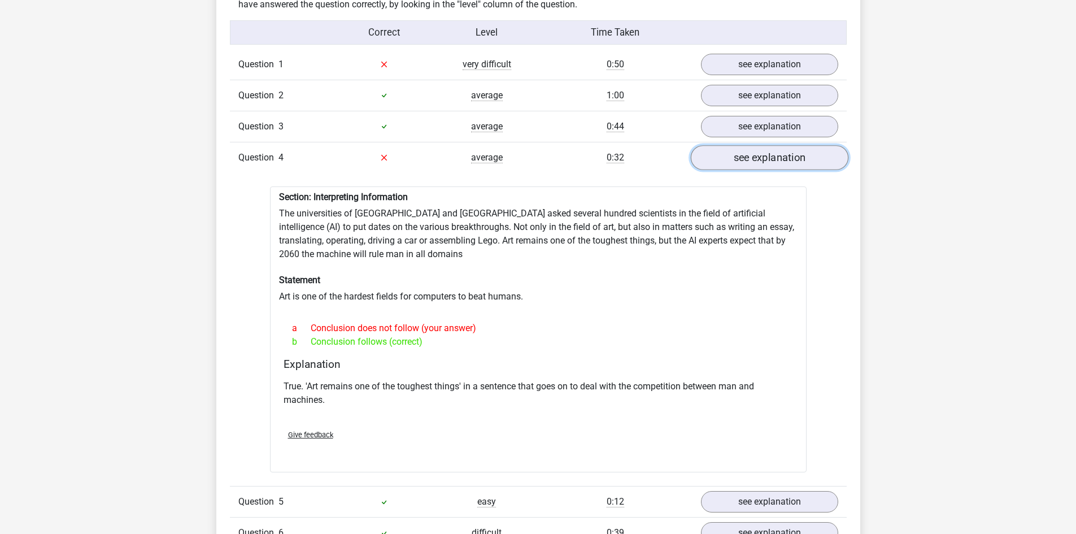
click at [742, 163] on link "see explanation" at bounding box center [770, 157] width 158 height 25
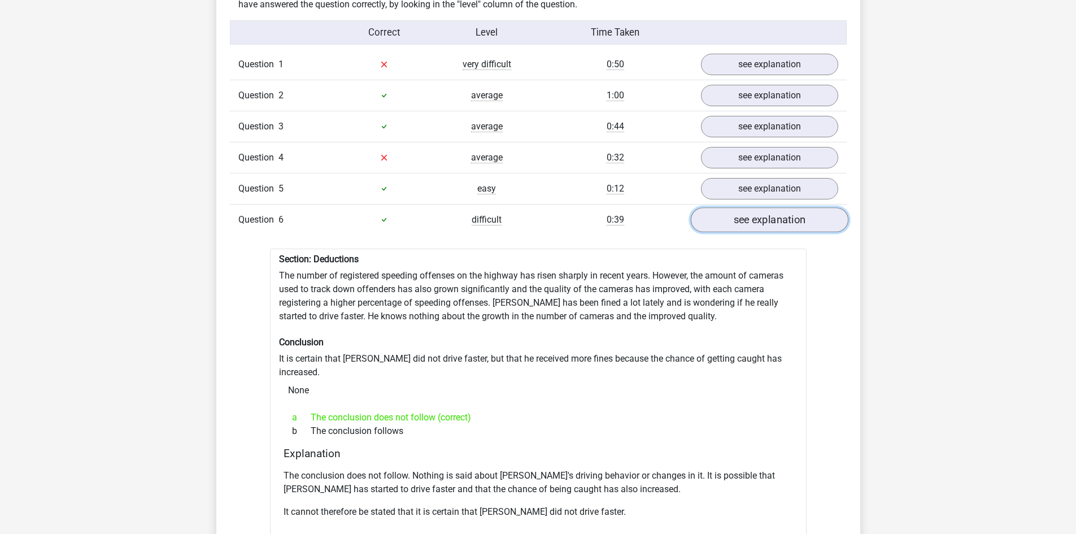
click at [758, 224] on link "see explanation" at bounding box center [770, 219] width 158 height 25
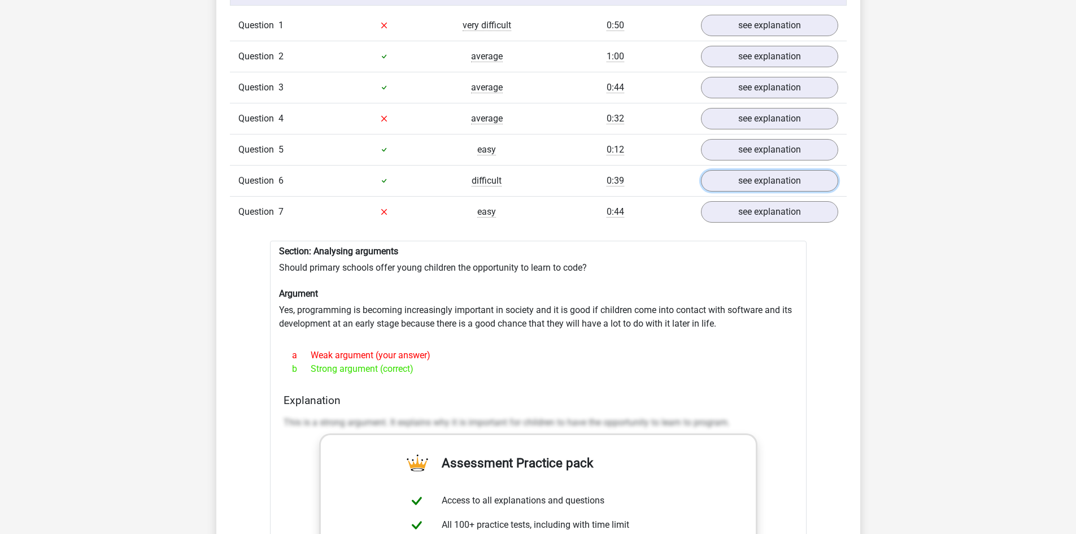
scroll to position [961, 0]
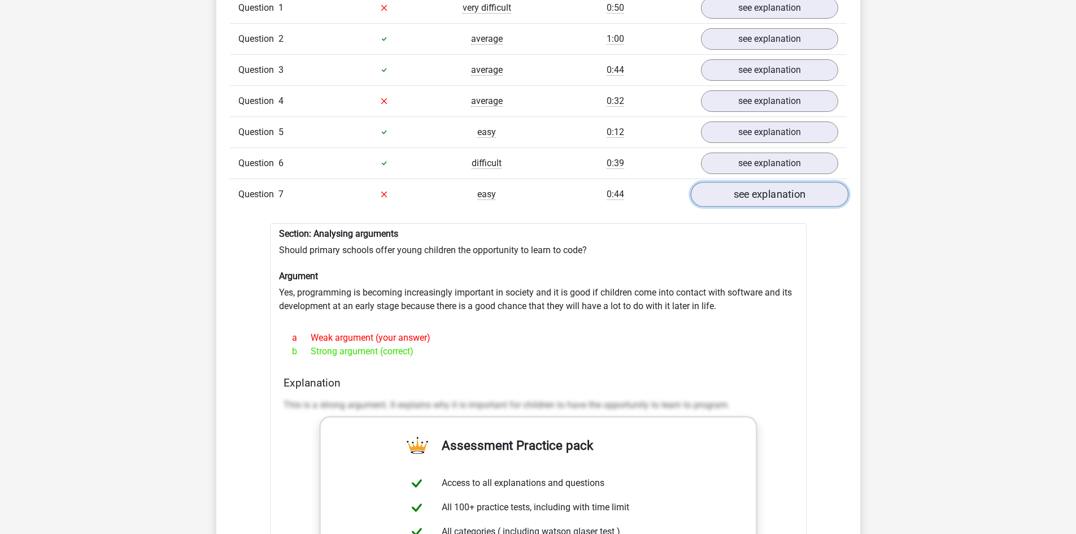
click at [731, 192] on link "see explanation" at bounding box center [770, 194] width 158 height 25
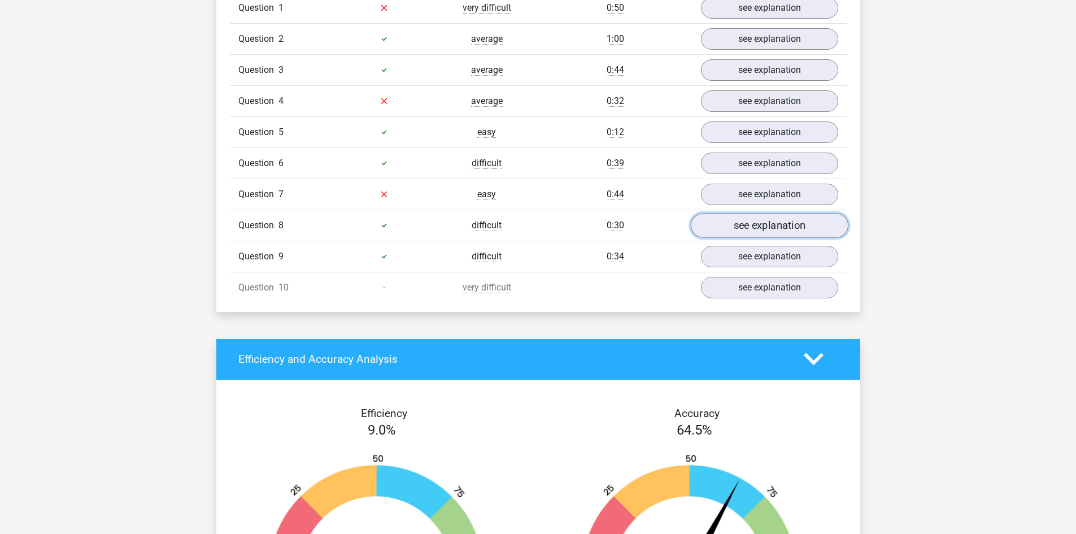
click at [750, 230] on link "see explanation" at bounding box center [770, 225] width 158 height 25
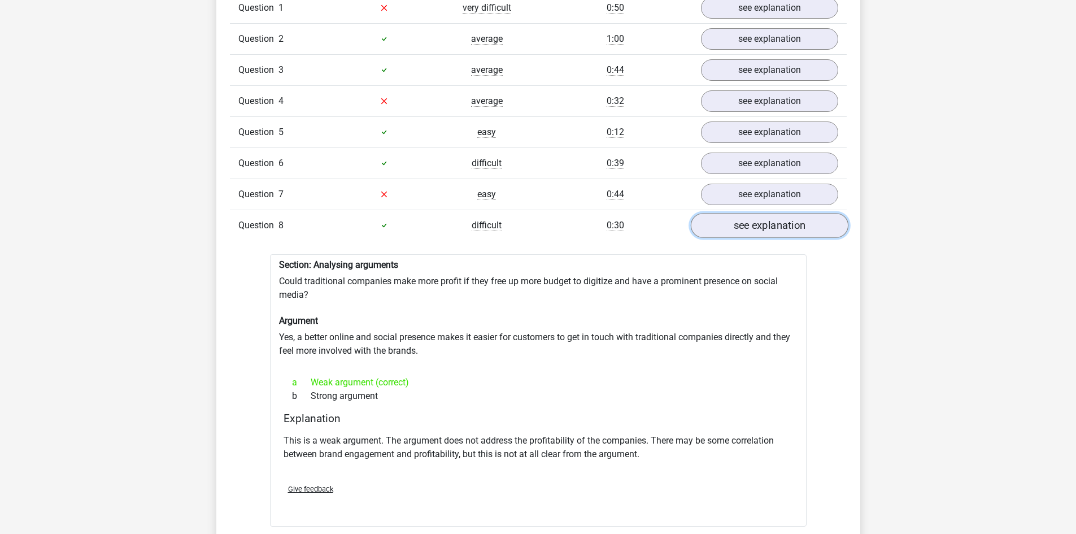
click at [754, 227] on link "see explanation" at bounding box center [770, 225] width 158 height 25
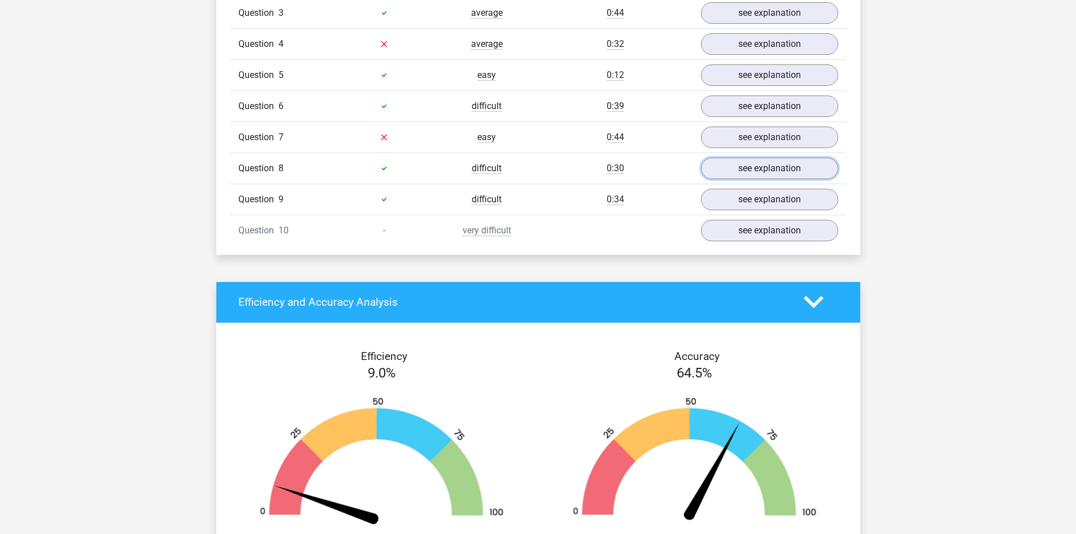
scroll to position [1017, 0]
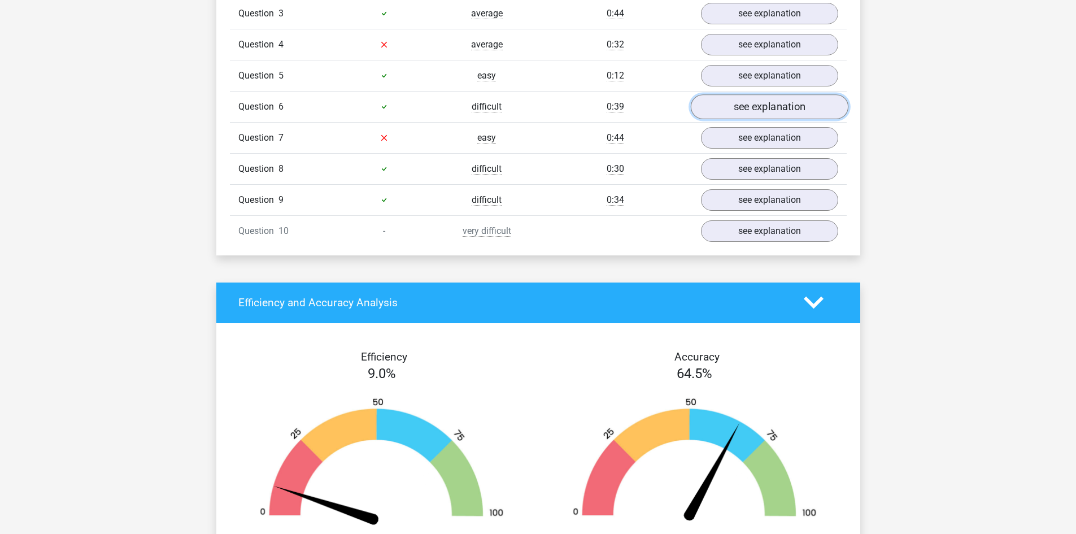
click at [746, 109] on link "see explanation" at bounding box center [770, 106] width 158 height 25
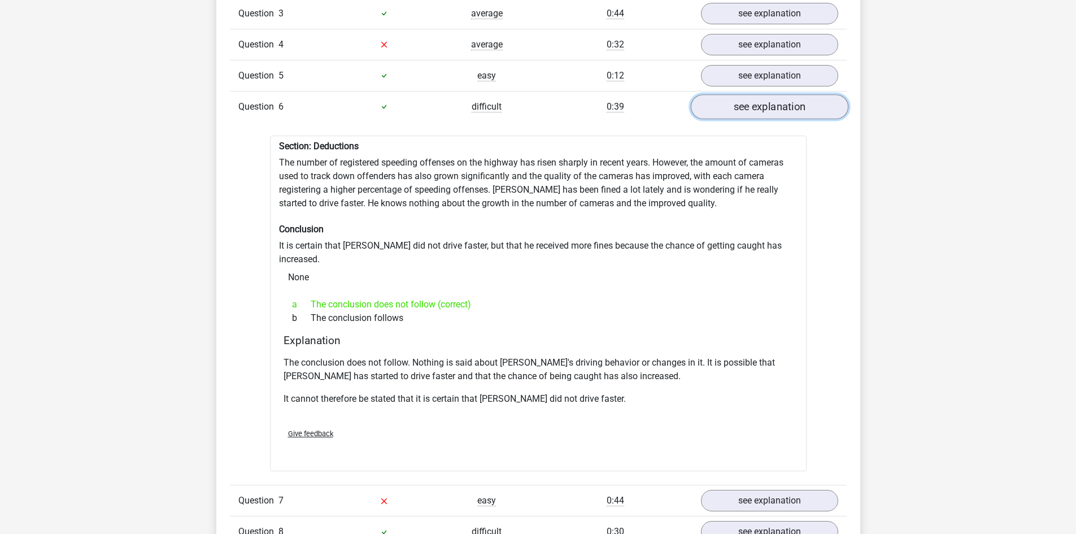
click at [746, 109] on link "see explanation" at bounding box center [770, 106] width 158 height 25
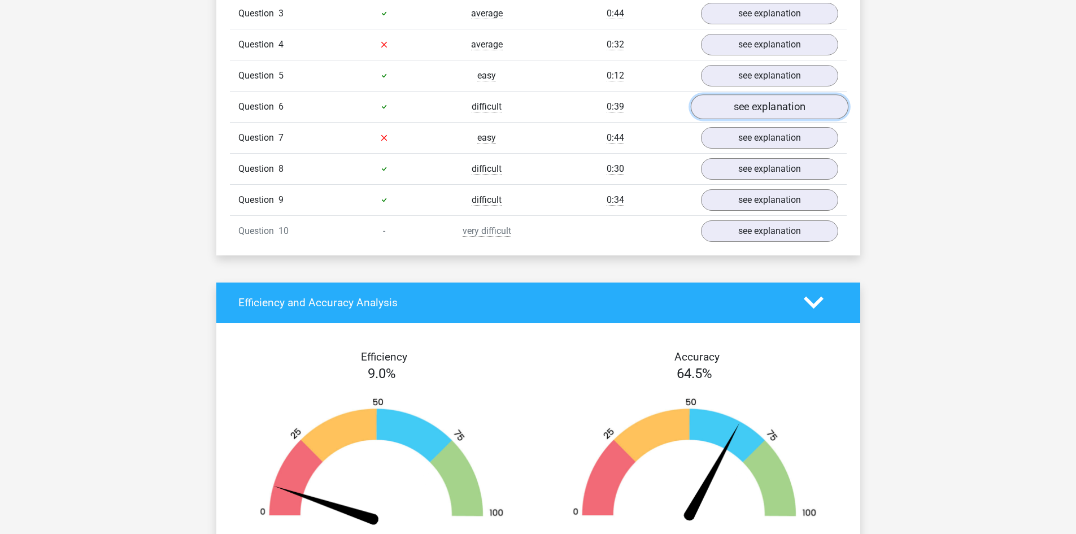
click at [746, 109] on link "see explanation" at bounding box center [770, 106] width 158 height 25
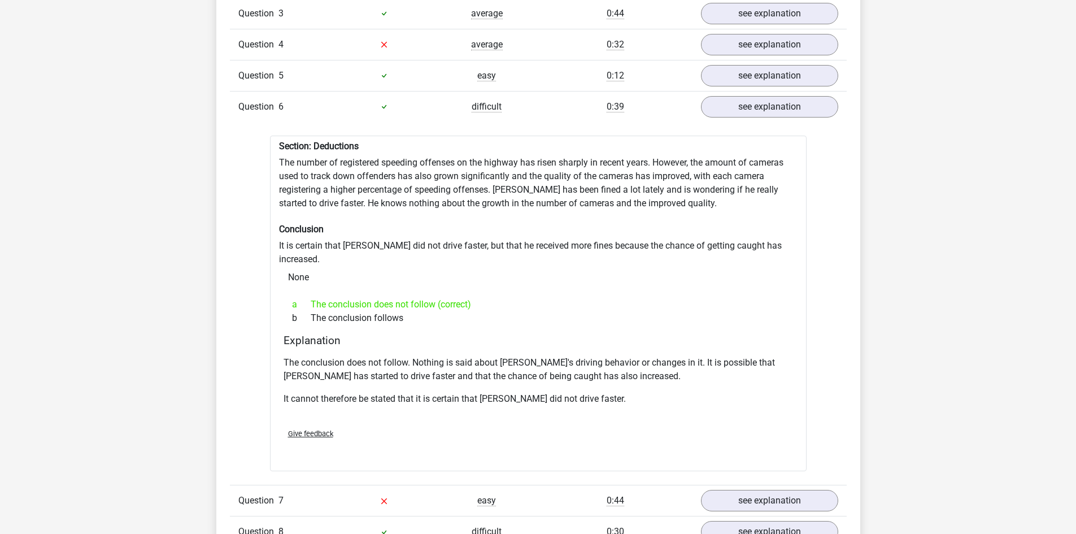
click at [654, 115] on div "Question 6 difficult 0:39 see explanation" at bounding box center [538, 106] width 617 height 31
click at [661, 101] on div "0:39" at bounding box center [616, 107] width 154 height 14
click at [732, 112] on link "see explanation" at bounding box center [770, 106] width 158 height 25
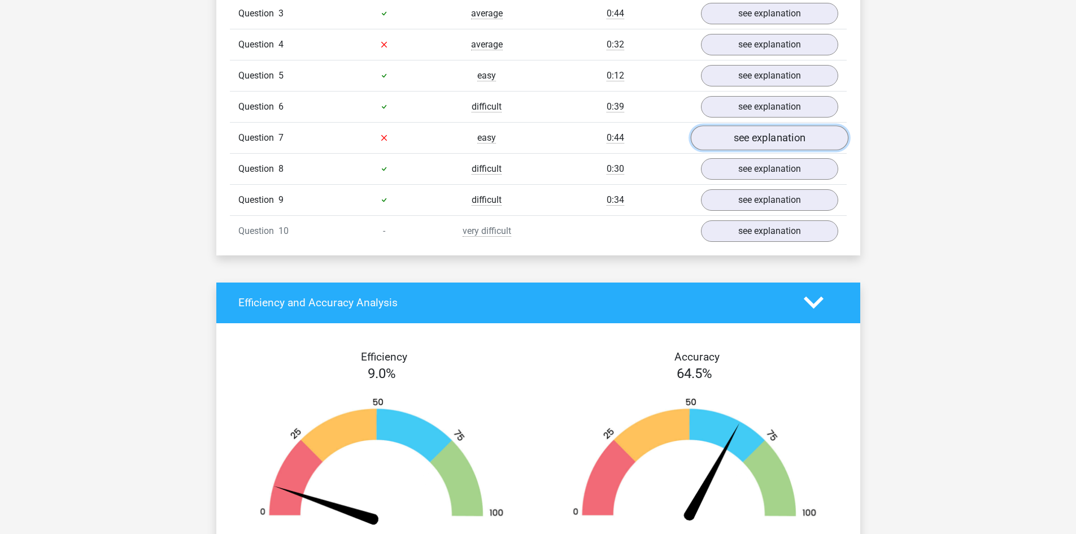
click at [737, 139] on link "see explanation" at bounding box center [770, 137] width 158 height 25
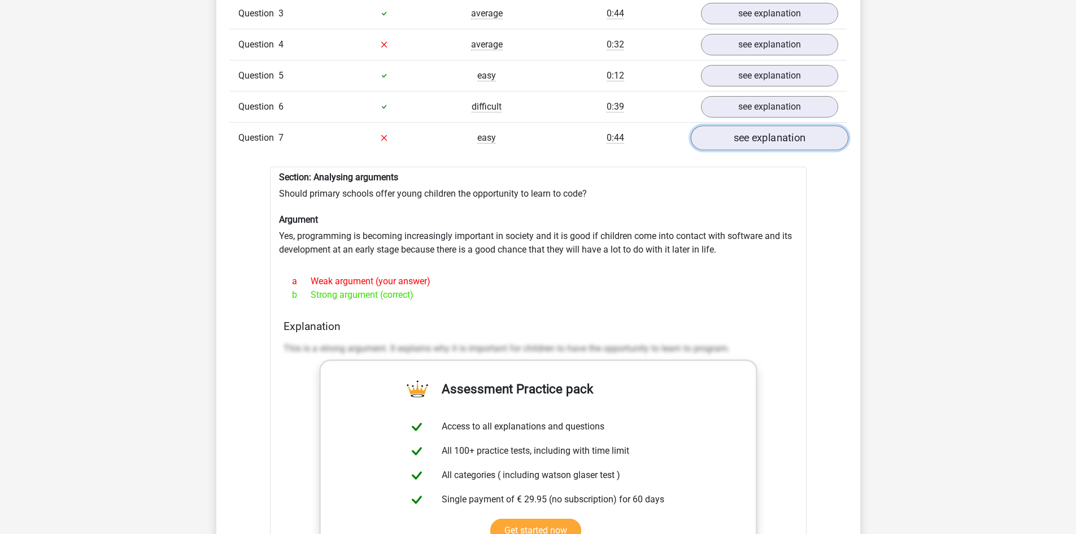
click at [752, 138] on link "see explanation" at bounding box center [770, 137] width 158 height 25
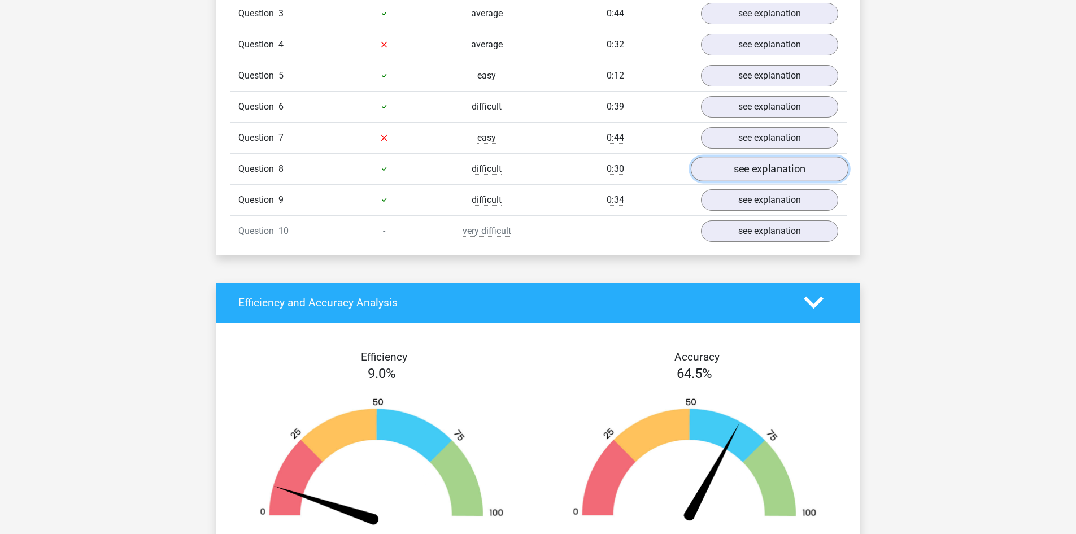
click at [738, 167] on link "see explanation" at bounding box center [770, 169] width 158 height 25
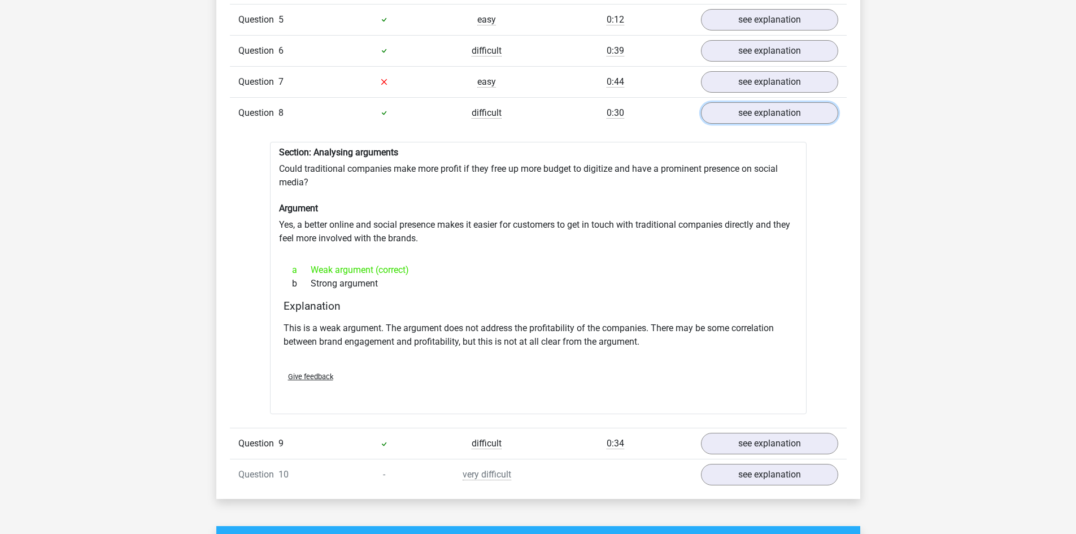
scroll to position [1074, 0]
click at [762, 113] on link "see explanation" at bounding box center [770, 112] width 158 height 25
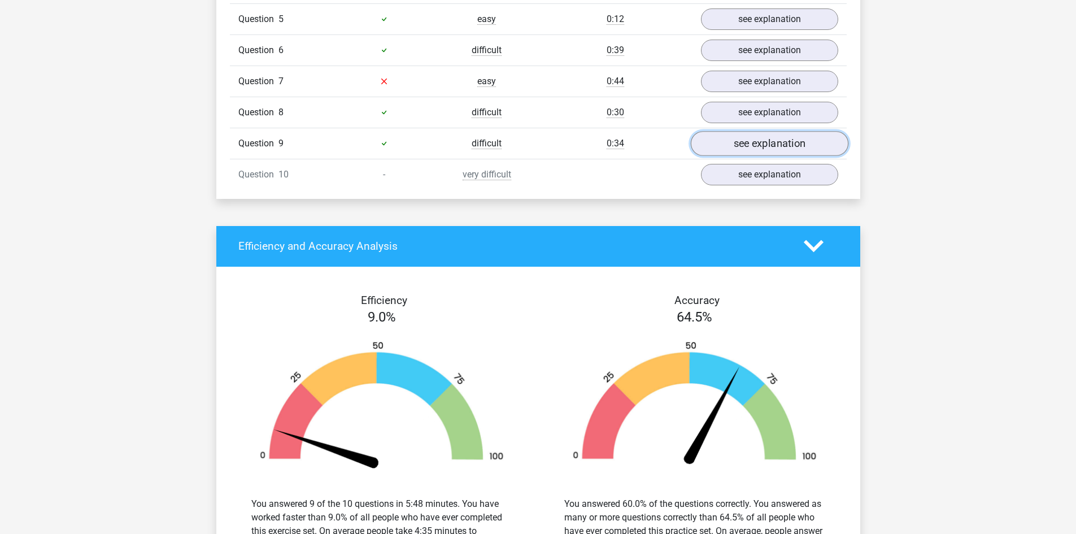
click at [751, 145] on link "see explanation" at bounding box center [770, 143] width 158 height 25
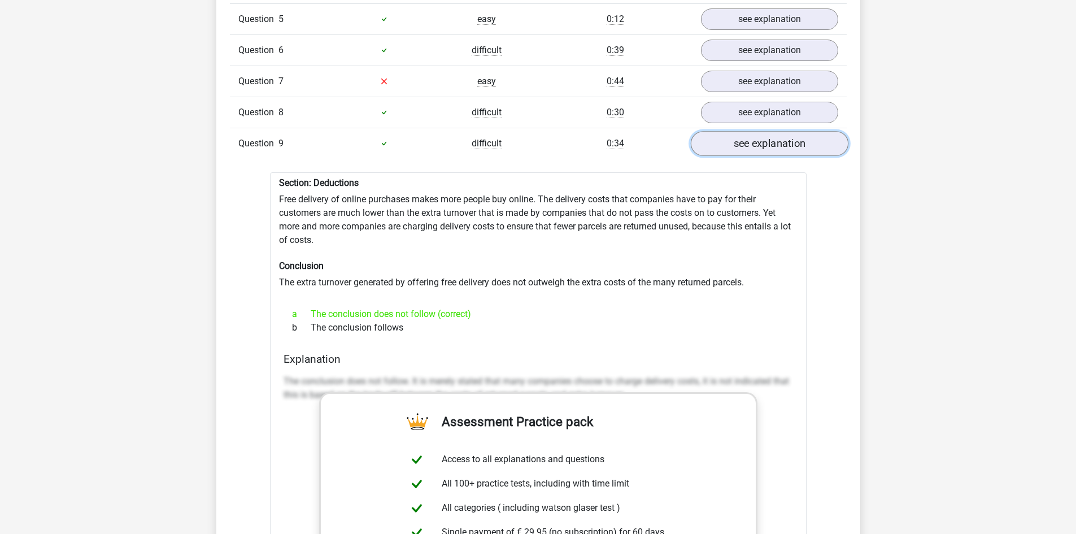
click at [763, 148] on link "see explanation" at bounding box center [770, 143] width 158 height 25
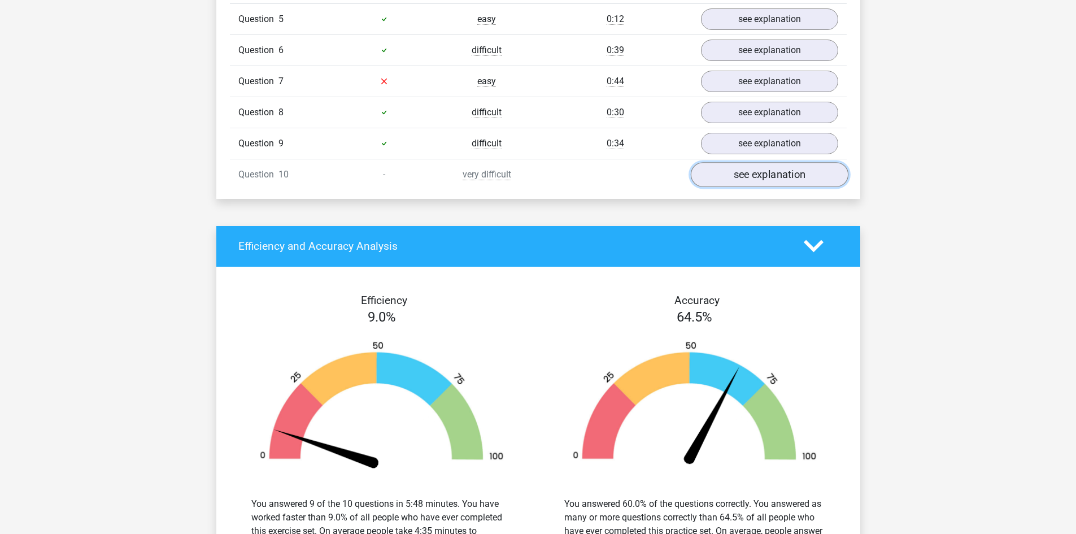
click at [763, 173] on link "see explanation" at bounding box center [770, 174] width 158 height 25
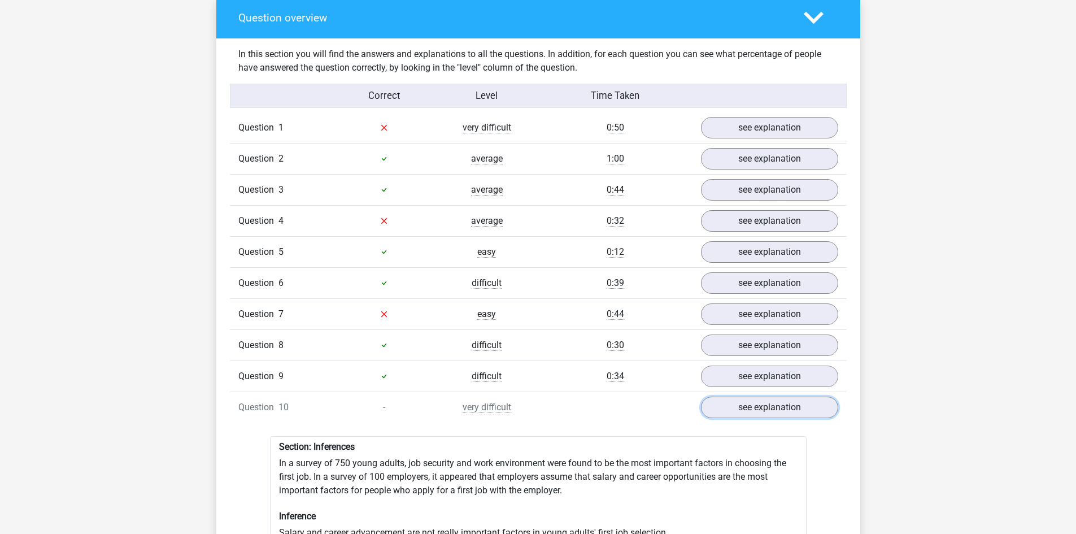
scroll to position [961, 0]
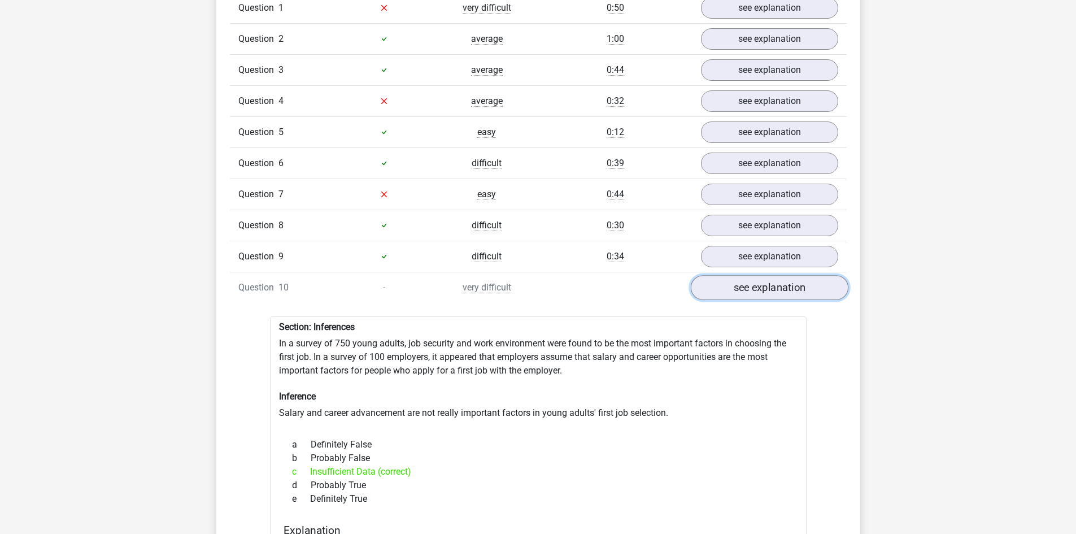
click at [741, 283] on link "see explanation" at bounding box center [770, 287] width 158 height 25
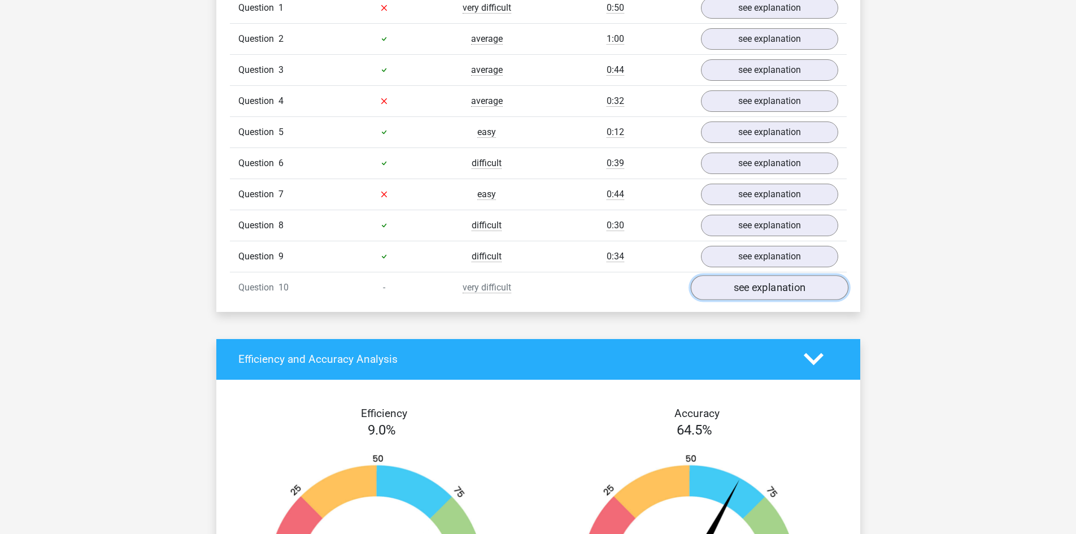
click at [739, 290] on link "see explanation" at bounding box center [770, 287] width 158 height 25
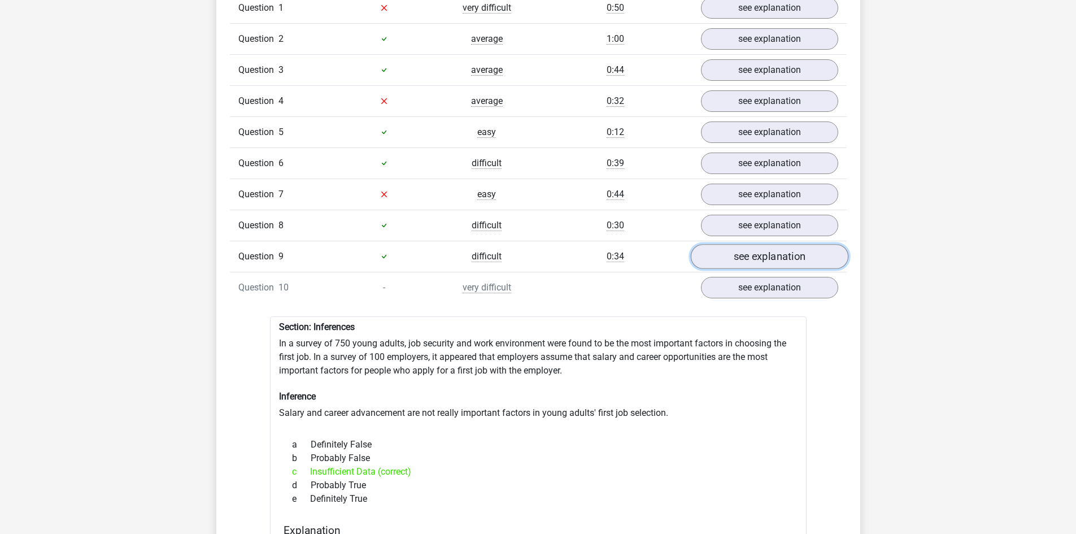
click at [746, 257] on link "see explanation" at bounding box center [770, 256] width 158 height 25
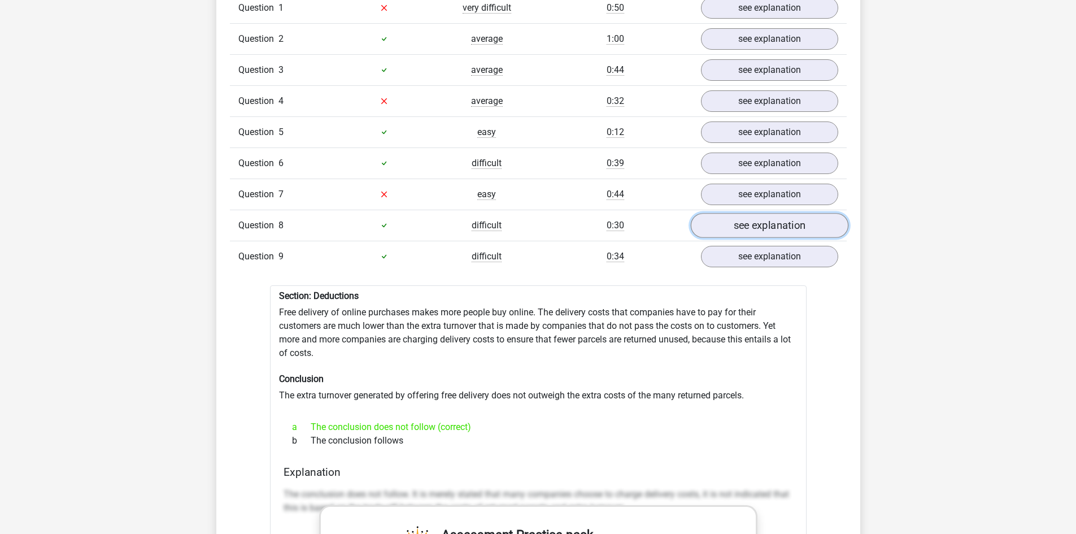
click at [751, 228] on link "see explanation" at bounding box center [770, 225] width 158 height 25
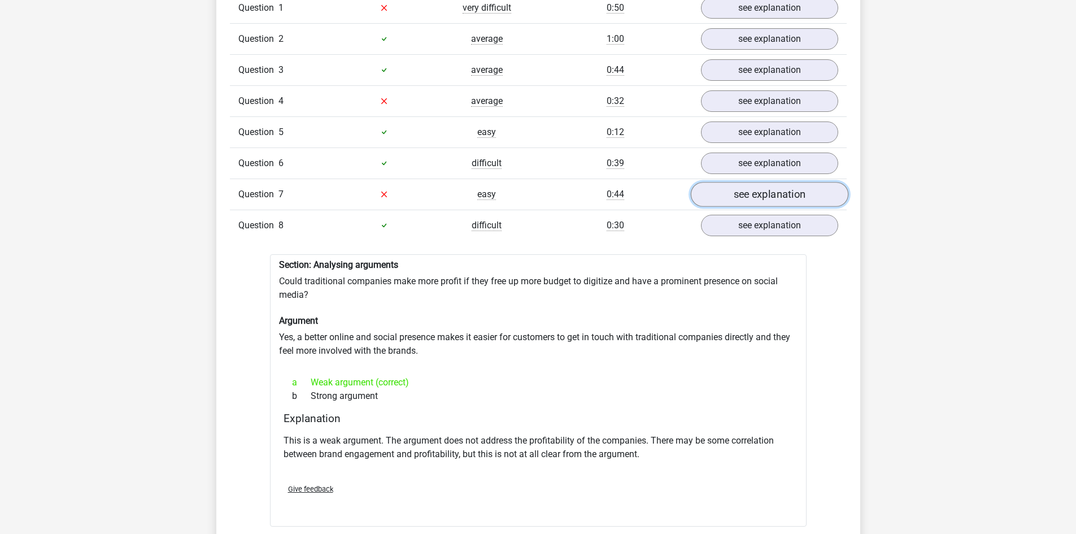
click at [750, 197] on link "see explanation" at bounding box center [770, 194] width 158 height 25
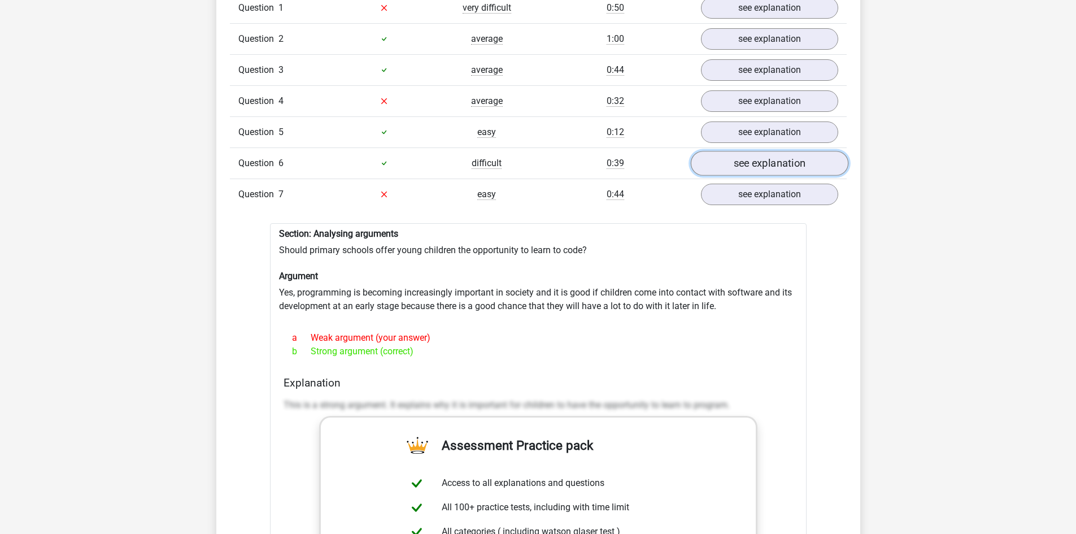
click at [761, 163] on link "see explanation" at bounding box center [770, 163] width 158 height 25
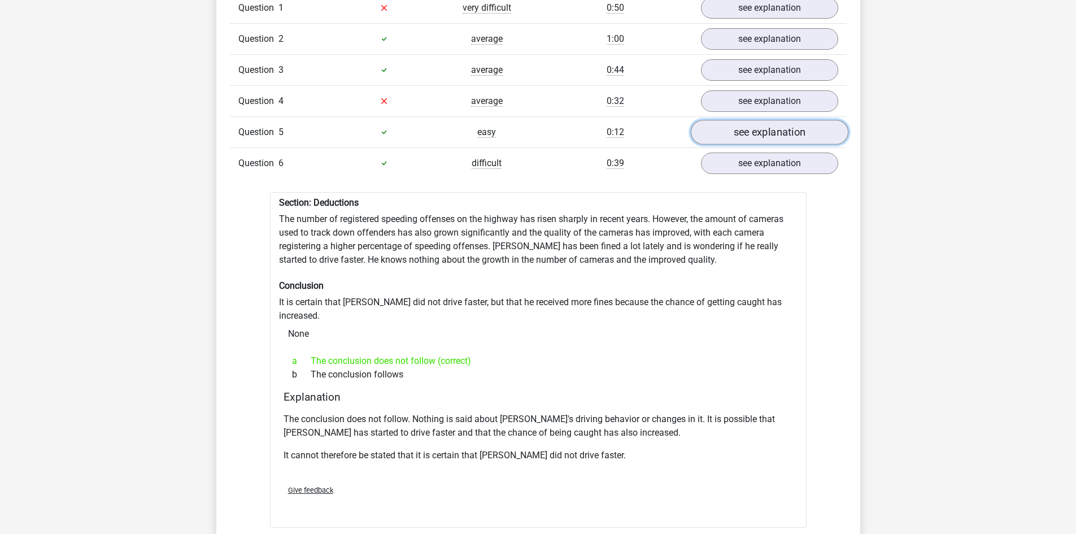
click at [759, 131] on link "see explanation" at bounding box center [770, 132] width 158 height 25
